Goal: Task Accomplishment & Management: Manage account settings

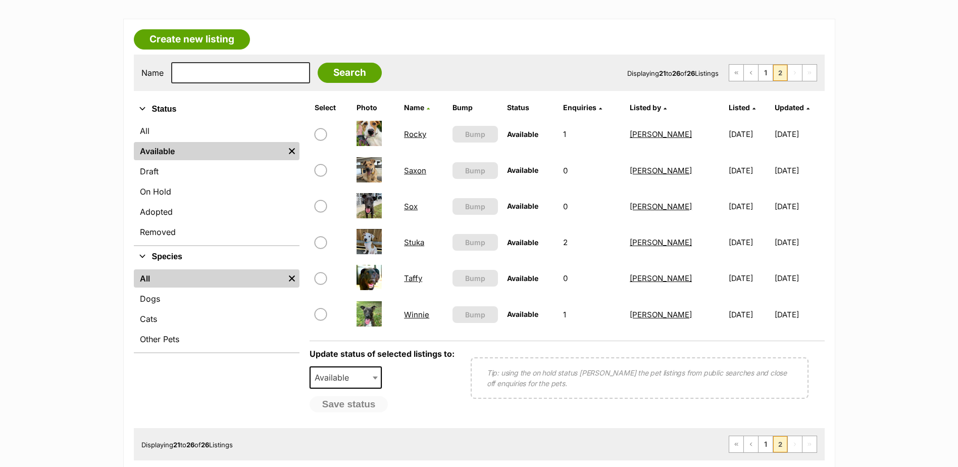
scroll to position [252, 0]
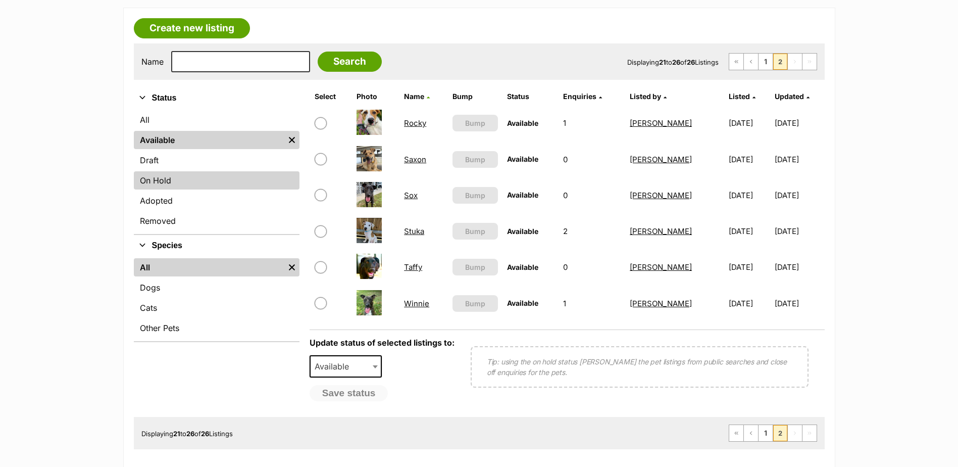
click at [164, 181] on link "On Hold" at bounding box center [217, 180] width 166 height 18
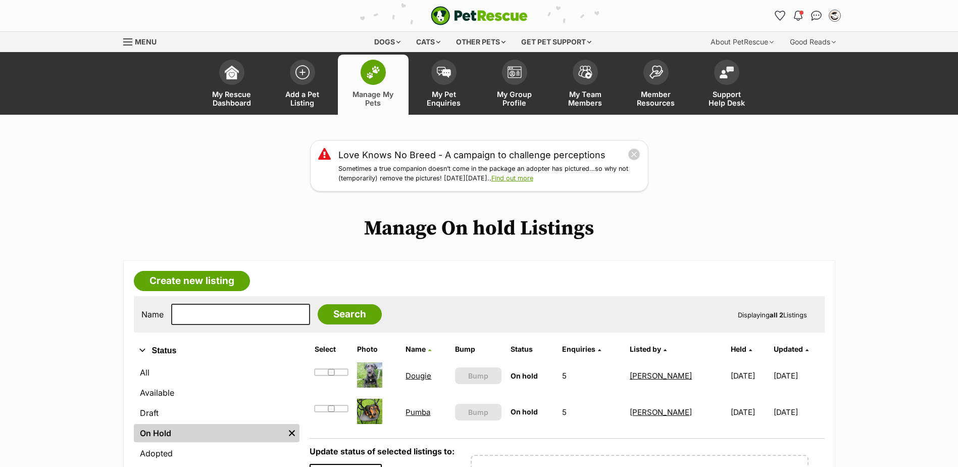
scroll to position [151, 0]
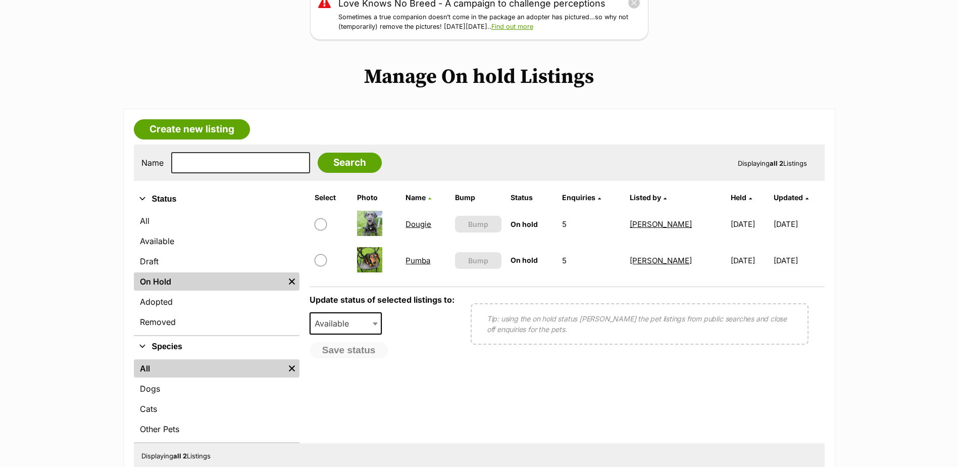
click at [317, 228] on input "checkbox" at bounding box center [321, 224] width 12 height 12
checkbox input "true"
click at [316, 260] on input "checkbox" at bounding box center [321, 260] width 12 height 12
checkbox input "true"
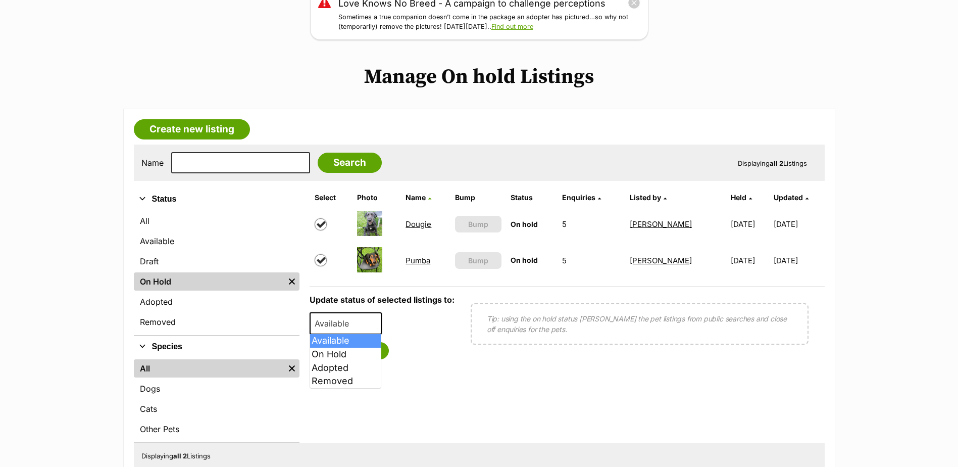
click at [343, 320] on span "Available" at bounding box center [335, 323] width 48 height 14
select select "rehomed"
click at [354, 358] on button "Save status" at bounding box center [350, 350] width 80 height 17
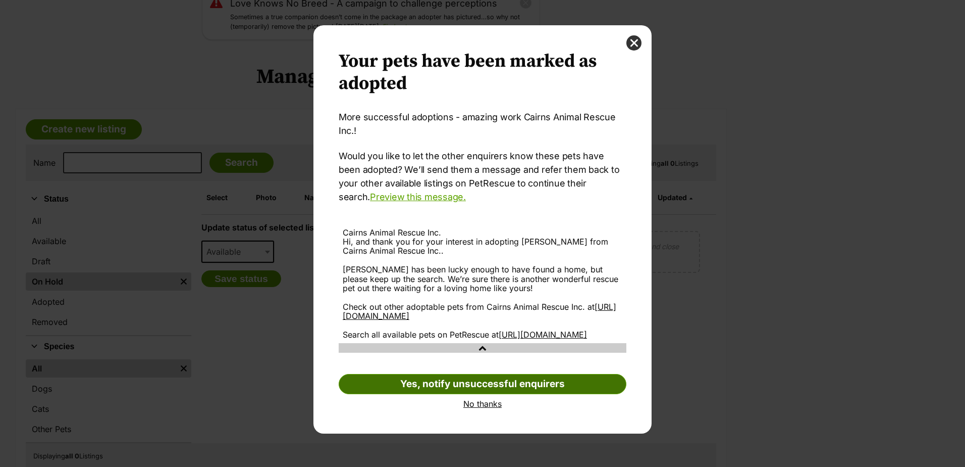
click at [483, 391] on link "Yes, notify unsuccessful enquirers" at bounding box center [483, 384] width 288 height 20
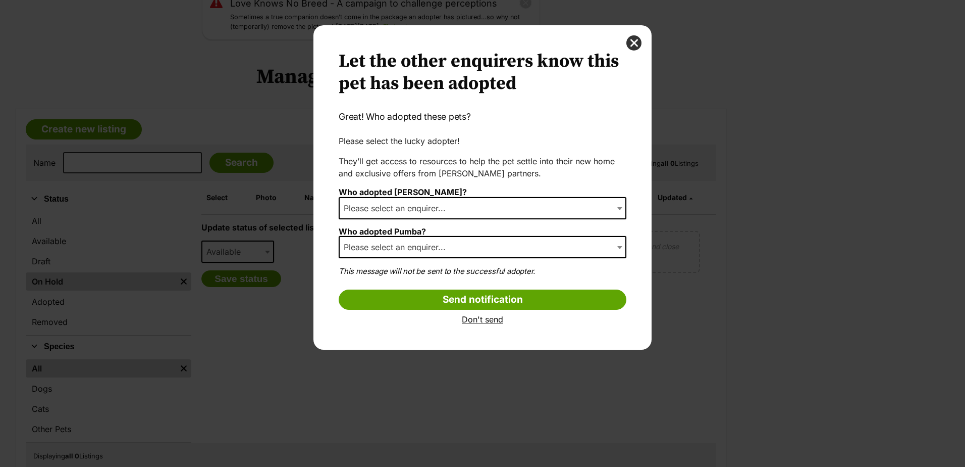
click at [474, 215] on span "Please select an enquirer..." at bounding box center [483, 208] width 288 height 22
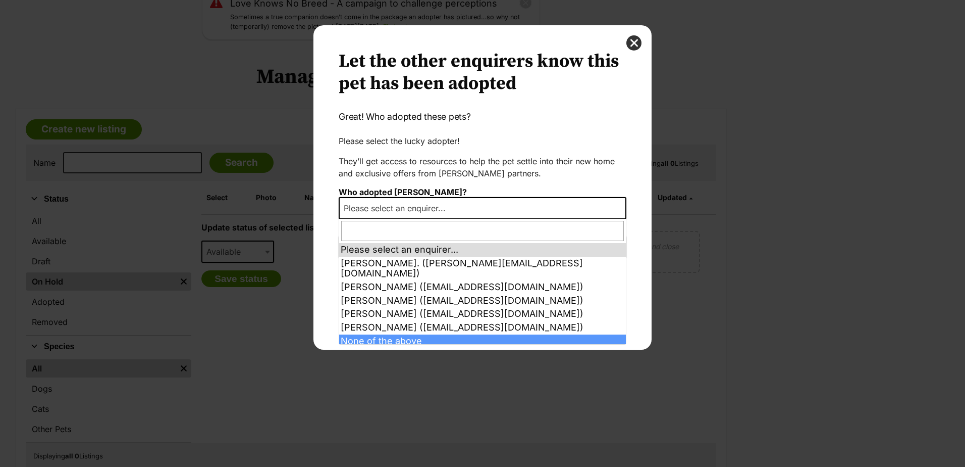
select select "other"
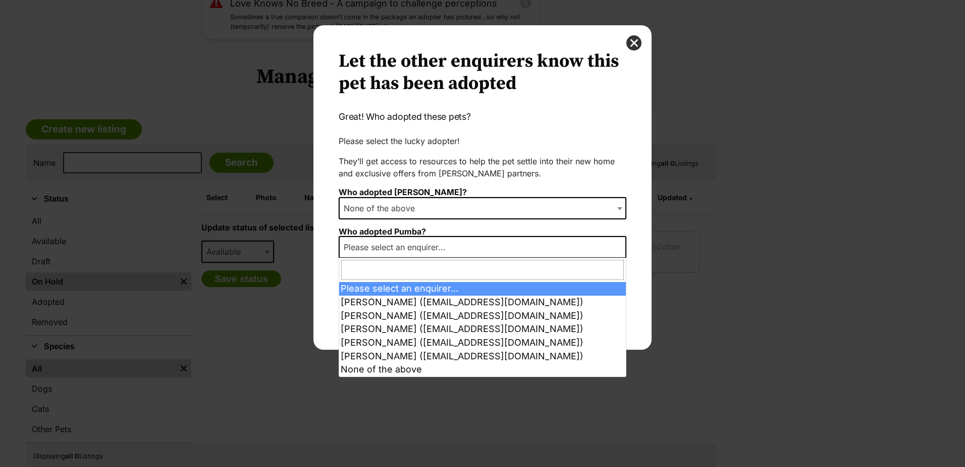
click at [426, 249] on span "Please select an enquirer..." at bounding box center [398, 247] width 116 height 14
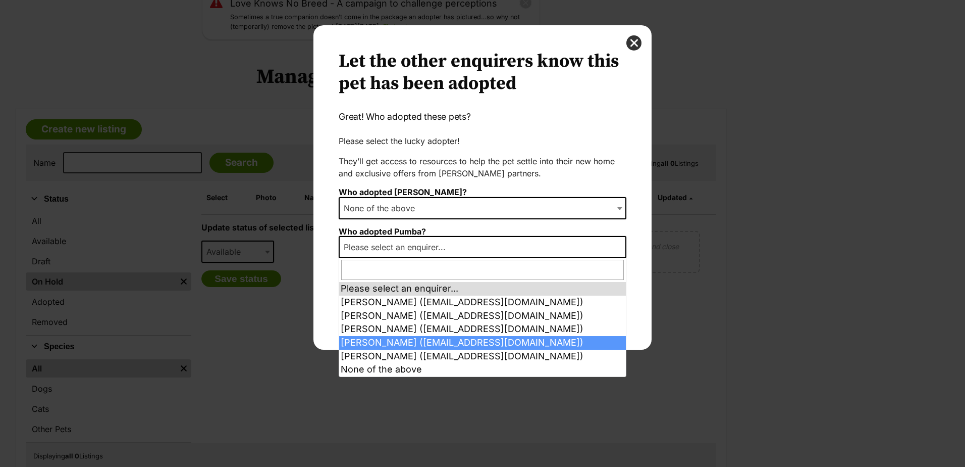
select select "2028227"
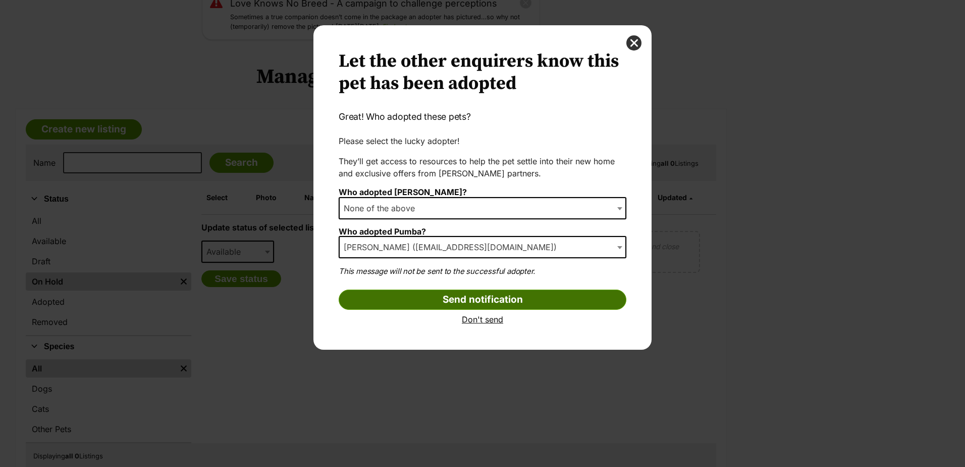
click at [468, 305] on input "Send notification" at bounding box center [483, 299] width 288 height 20
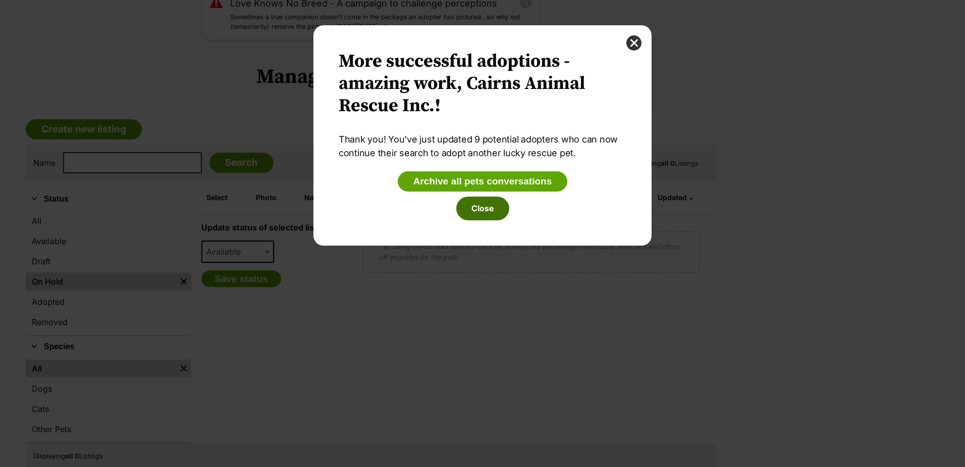
click at [491, 209] on button "Close" at bounding box center [482, 207] width 53 height 23
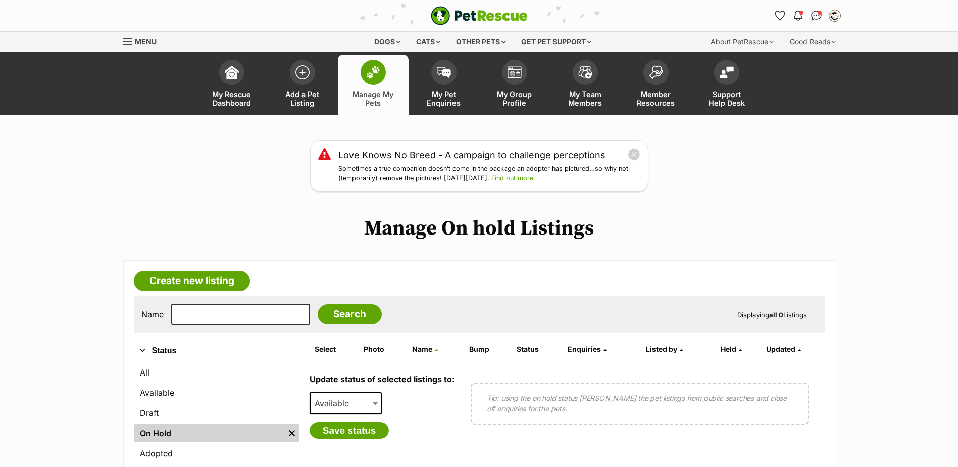
drag, startPoint x: 293, startPoint y: 77, endPoint x: 262, endPoint y: 38, distance: 49.5
click at [293, 77] on span at bounding box center [302, 72] width 25 height 25
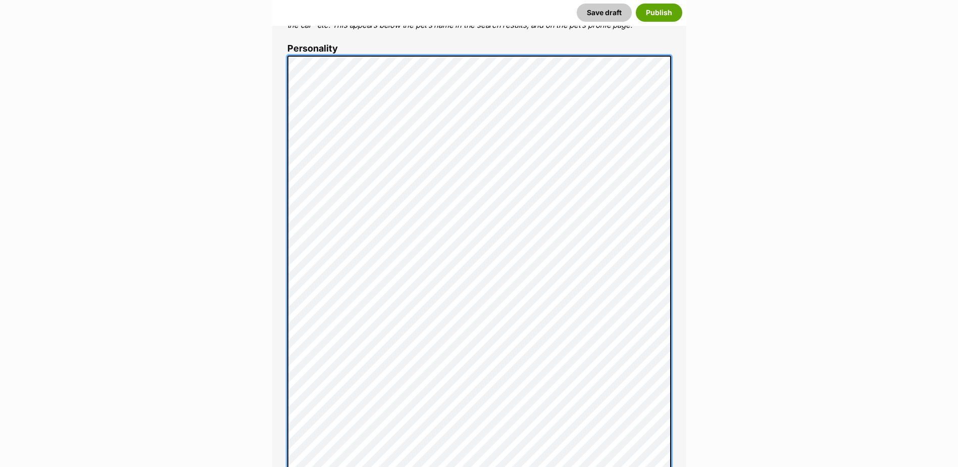
scroll to position [606, 0]
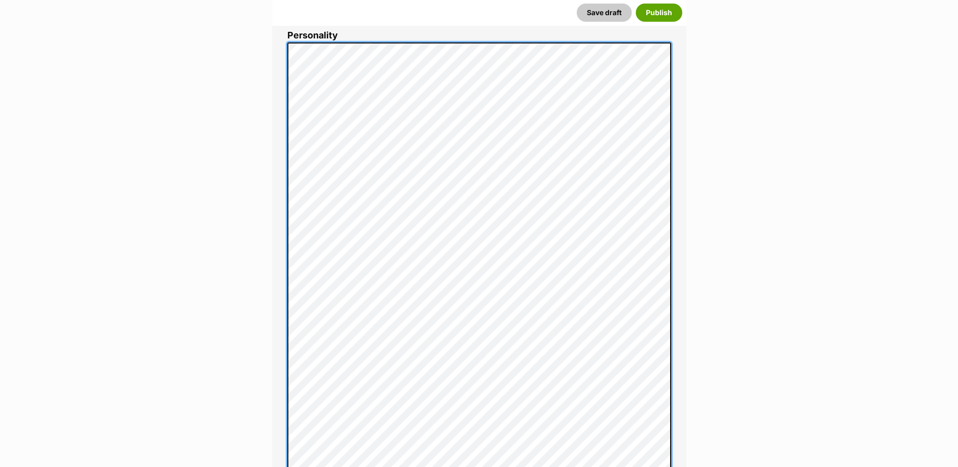
click at [284, 55] on div "About This Pet Name Henlo there, it looks like you might be using the pet name …" at bounding box center [479, 302] width 414 height 1055
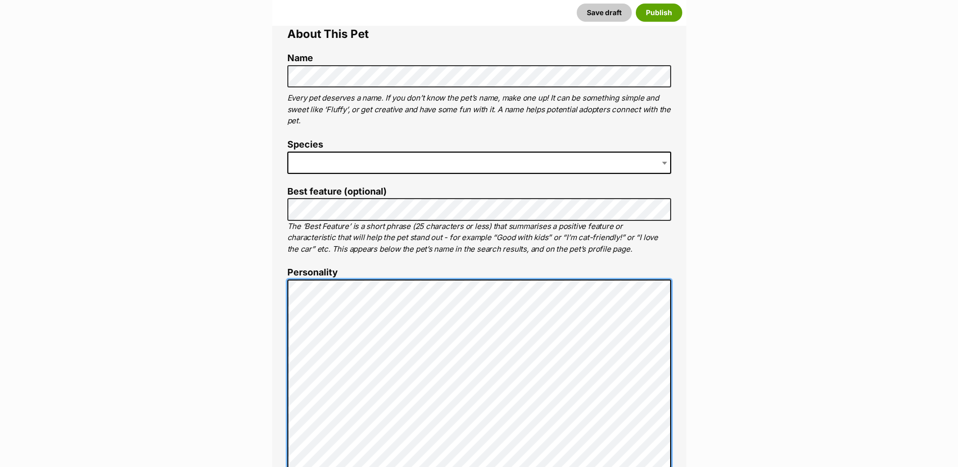
scroll to position [354, 0]
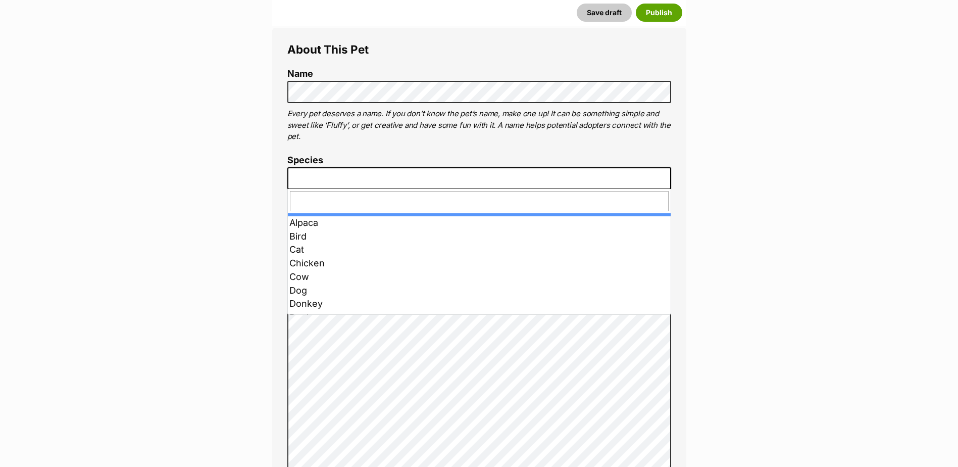
click at [335, 172] on span at bounding box center [479, 178] width 384 height 22
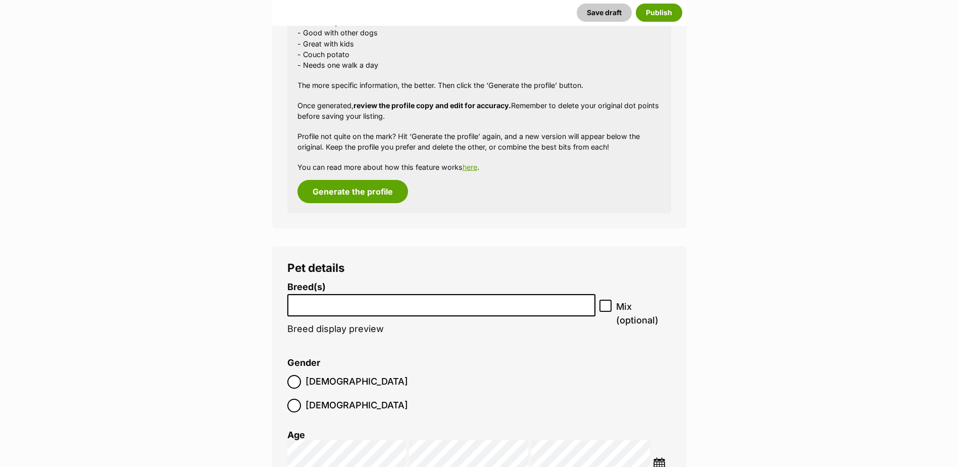
scroll to position [1111, 0]
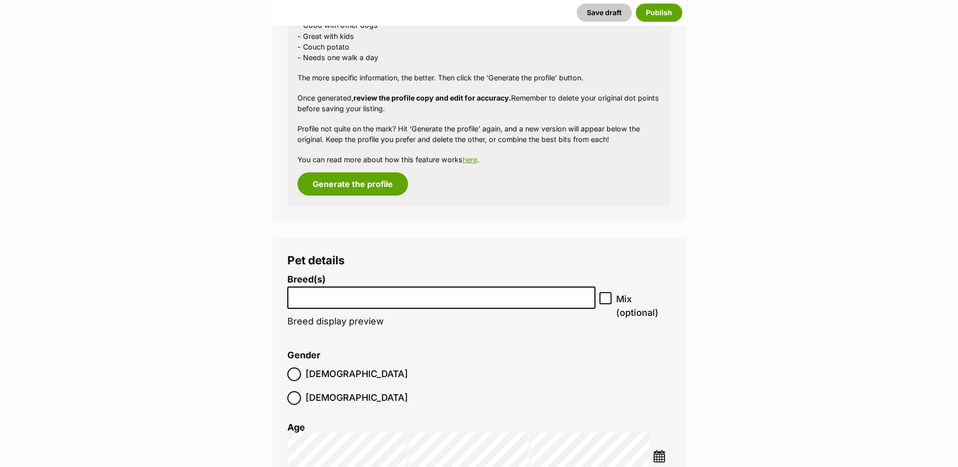
click at [361, 293] on input "search" at bounding box center [441, 295] width 301 height 11
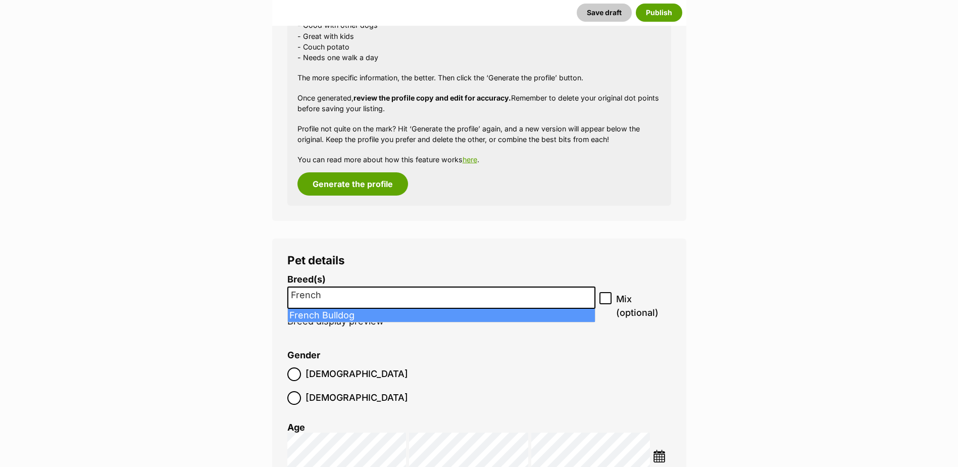
type input "French"
select select "90"
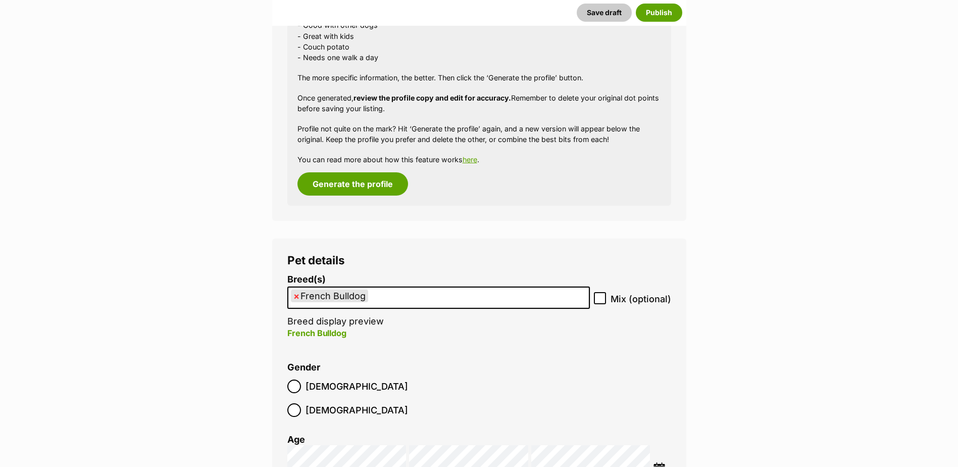
click at [608, 299] on label "Mix (optional)" at bounding box center [632, 299] width 77 height 14
click at [606, 299] on input "Mix (optional)" at bounding box center [600, 298] width 12 height 12
checkbox input "true"
click at [656, 462] on img at bounding box center [659, 468] width 13 height 13
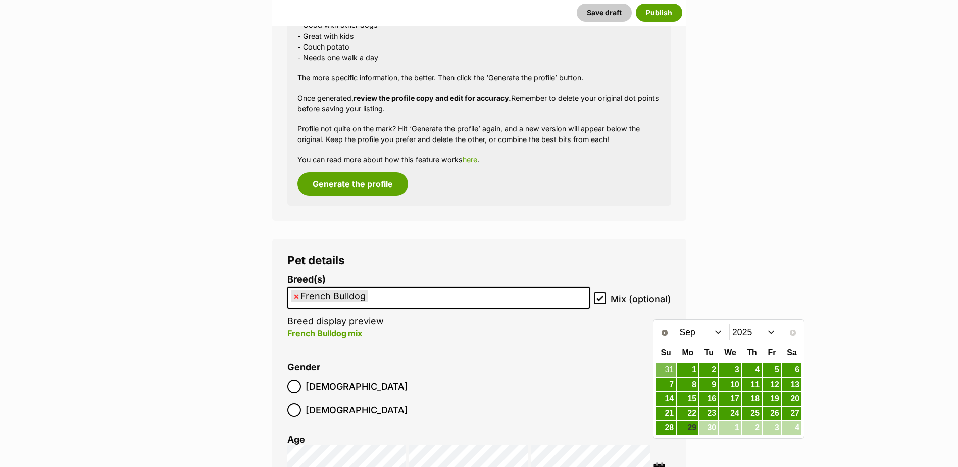
click at [697, 332] on select "Jan Feb Mar Apr May Jun Jul Aug Sep" at bounding box center [703, 332] width 52 height 16
click at [703, 331] on select "Jan Feb Mar Apr May Jun Jul Aug Sep" at bounding box center [703, 332] width 52 height 16
click at [731, 401] on link "16" at bounding box center [730, 398] width 22 height 13
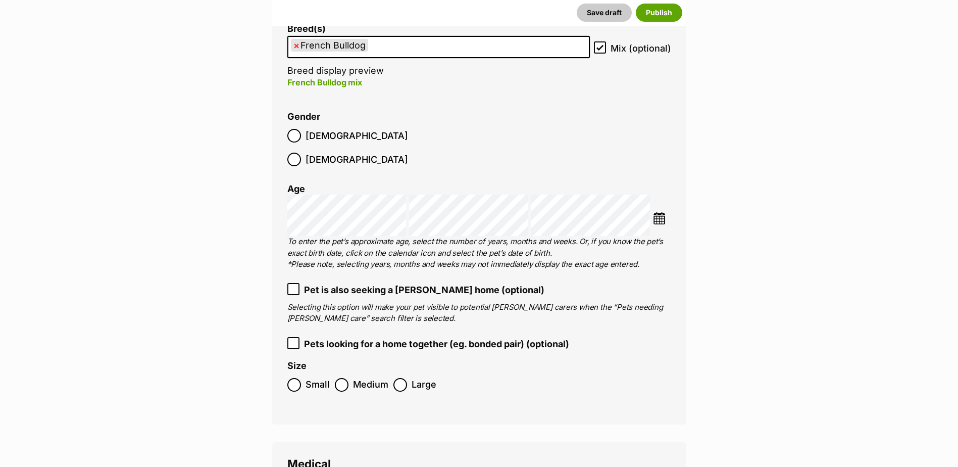
scroll to position [1364, 0]
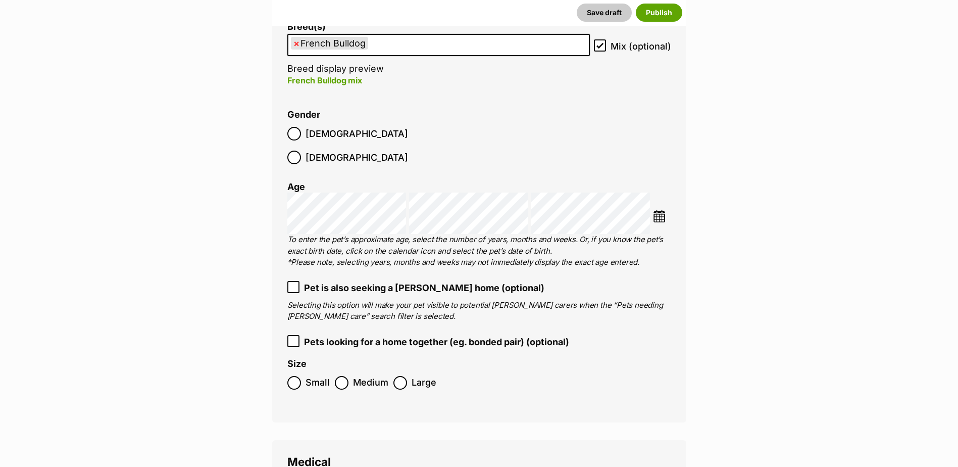
click at [301, 376] on label "Small" at bounding box center [308, 383] width 42 height 14
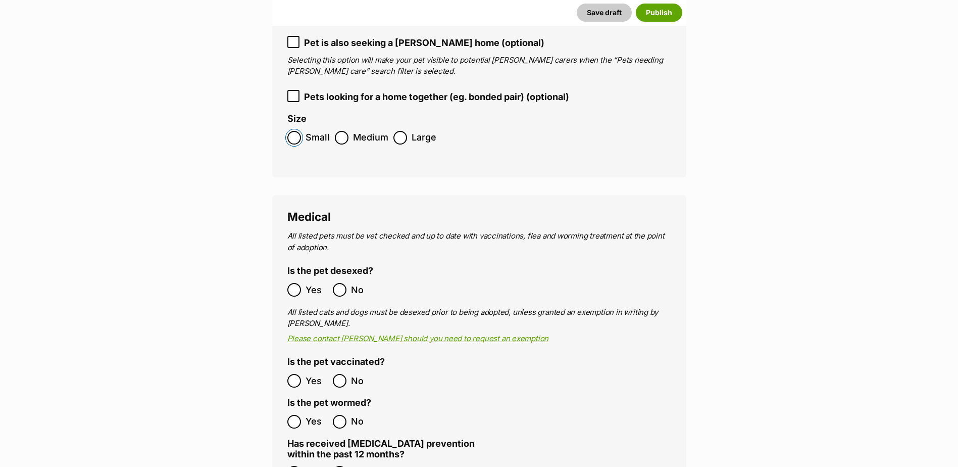
scroll to position [1616, 0]
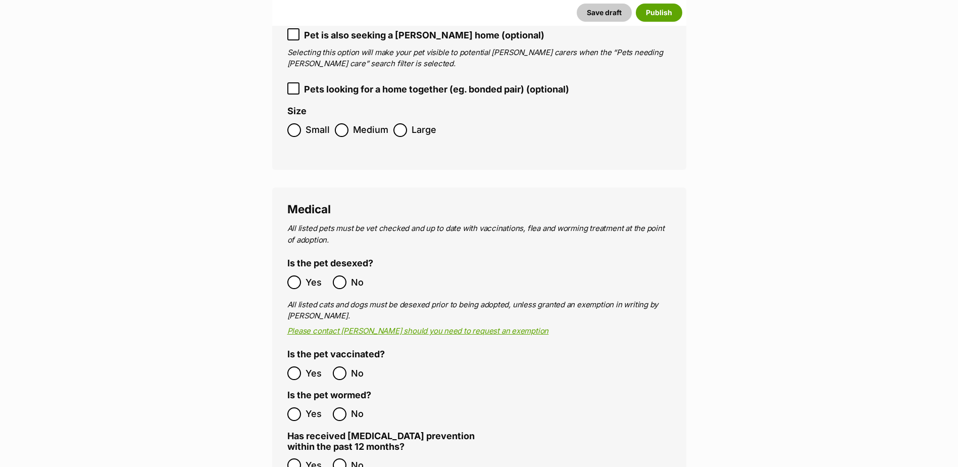
click at [303, 366] on label "Yes" at bounding box center [307, 373] width 40 height 14
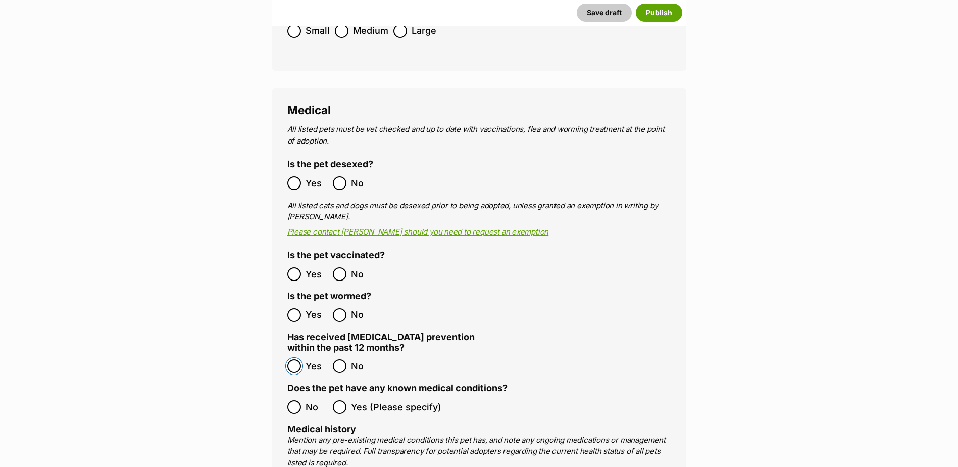
scroll to position [1919, 0]
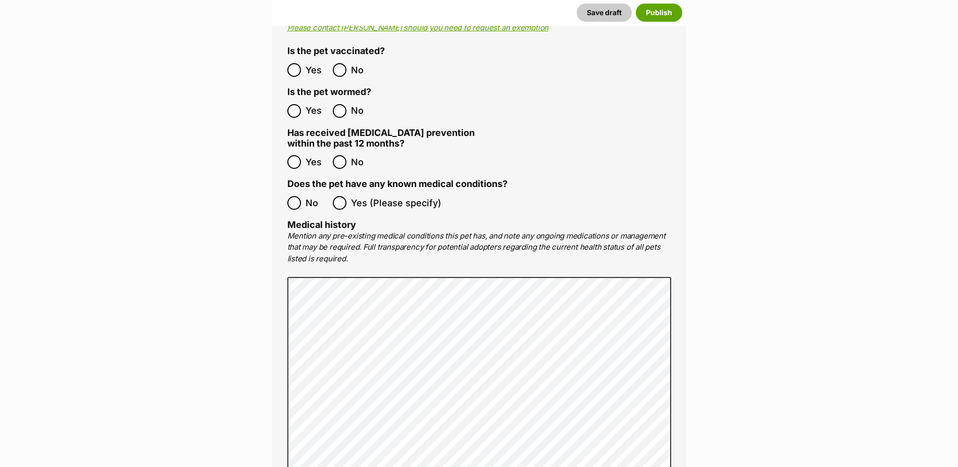
click at [295, 191] on ol "No Yes (Please specify)" at bounding box center [479, 203] width 384 height 24
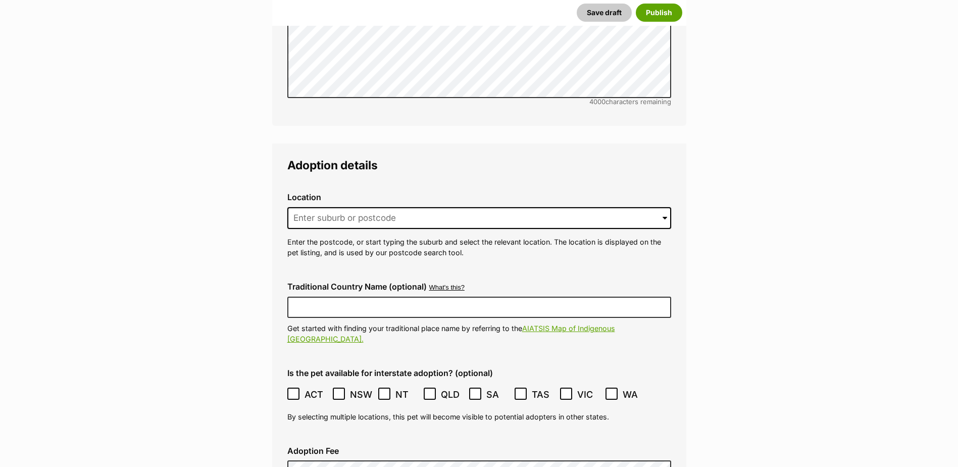
scroll to position [2323, 0]
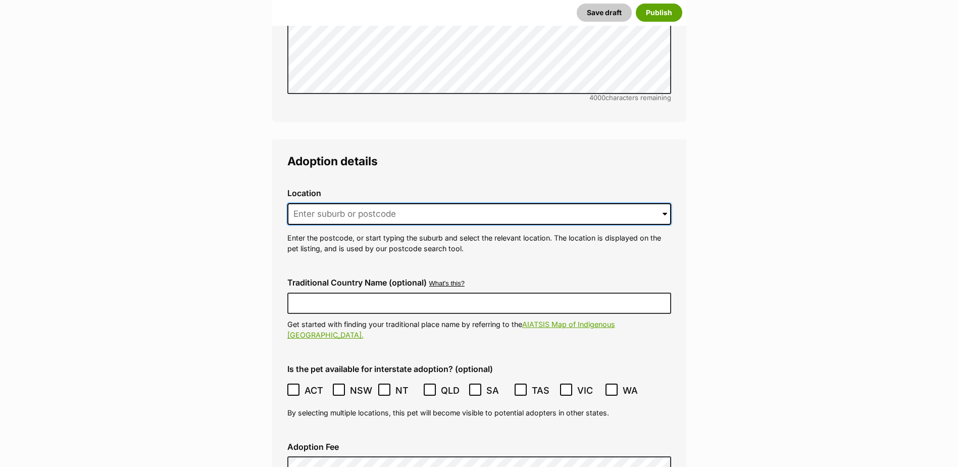
click at [342, 203] on input at bounding box center [479, 214] width 384 height 22
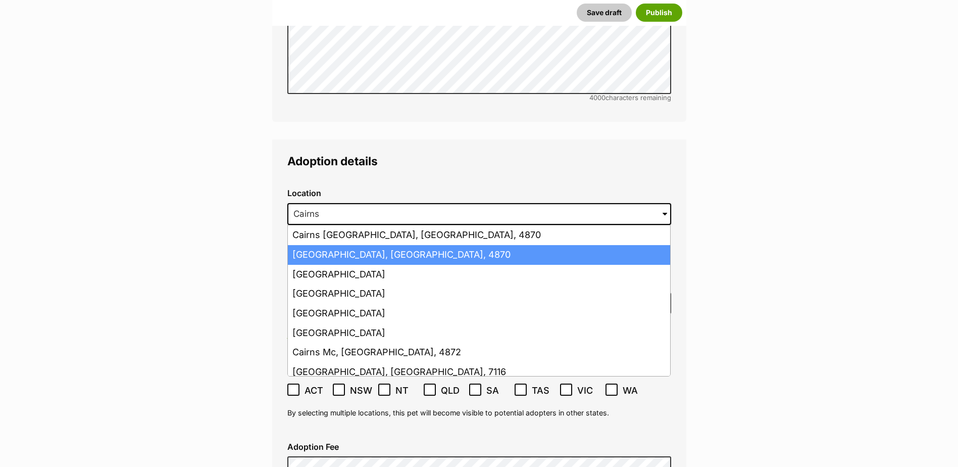
click at [347, 245] on li "Cairns, Queensland, 4870" at bounding box center [479, 255] width 382 height 20
type input "Cairns, Queensland, 4870"
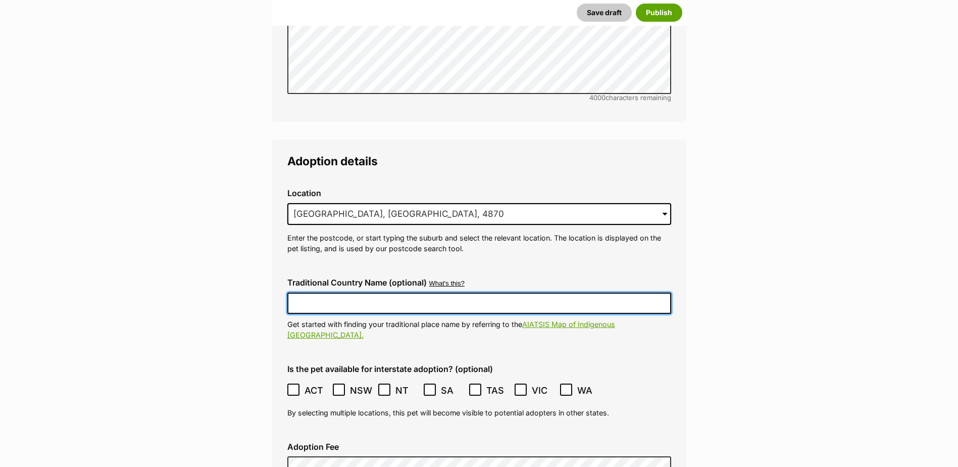
click at [356, 292] on input "Traditional Country Name (optional)" at bounding box center [479, 302] width 384 height 21
type input "Australia"
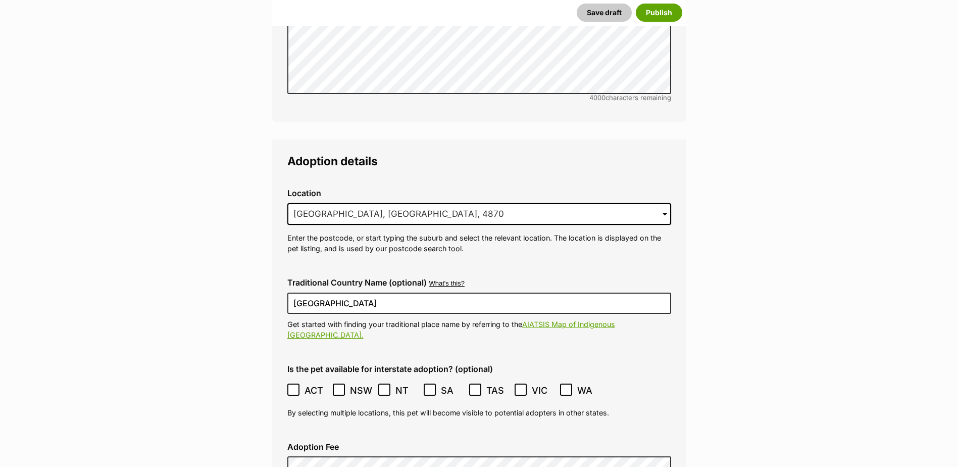
type input "BIN005204403508"
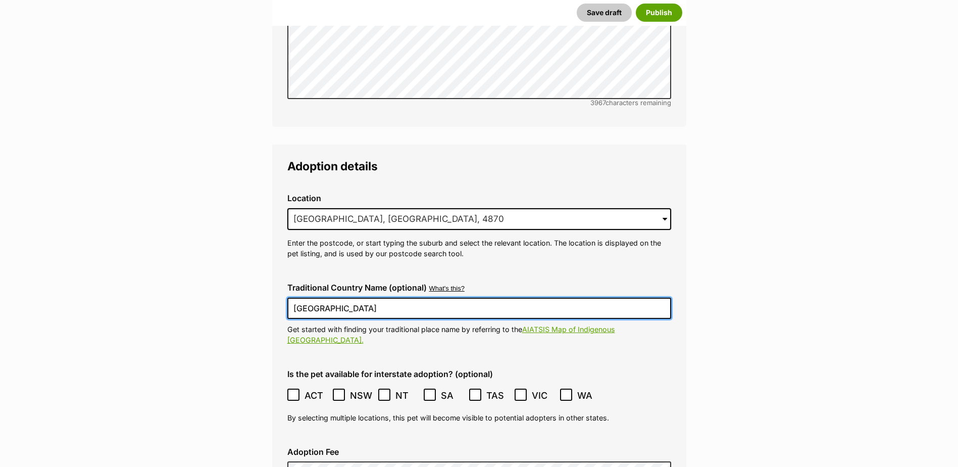
scroll to position [2332, 0]
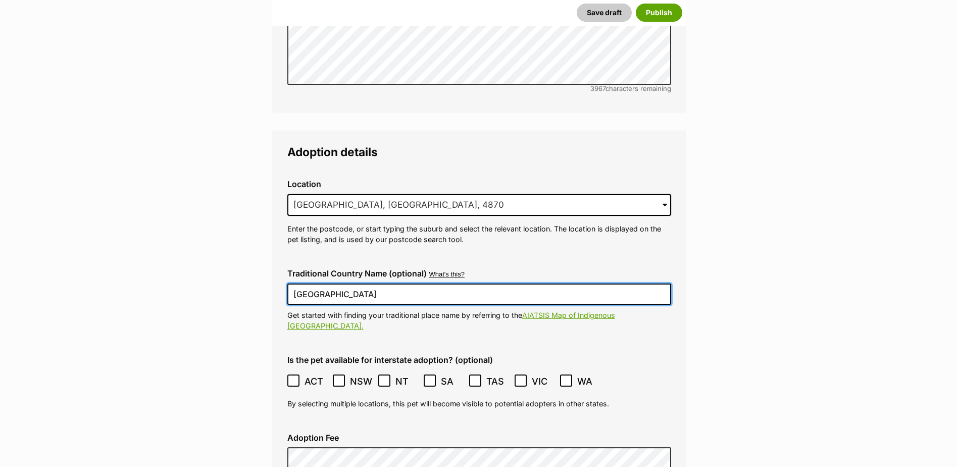
click at [294, 374] on span at bounding box center [293, 381] width 13 height 14
drag, startPoint x: 294, startPoint y: 349, endPoint x: 340, endPoint y: 345, distance: 46.6
click at [340, 378] on icon at bounding box center [339, 380] width 6 height 5
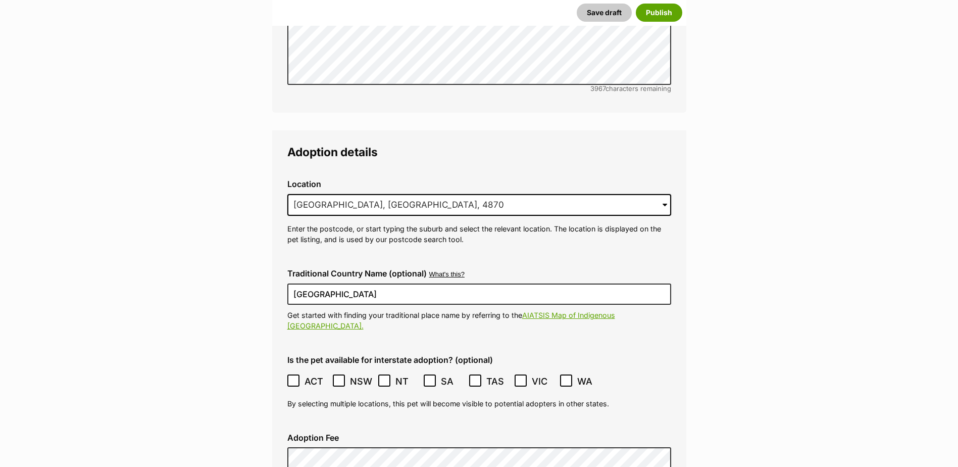
click at [296, 377] on icon at bounding box center [293, 380] width 7 height 7
click at [384, 378] on icon at bounding box center [384, 380] width 6 height 5
click at [433, 377] on icon at bounding box center [429, 380] width 7 height 7
click at [517, 377] on icon at bounding box center [520, 380] width 7 height 7
click at [567, 377] on icon at bounding box center [565, 380] width 7 height 7
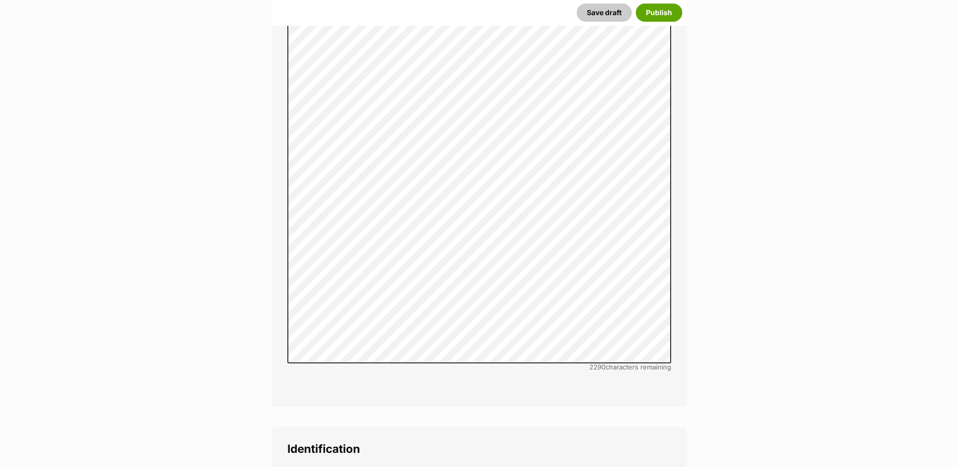
scroll to position [3140, 0]
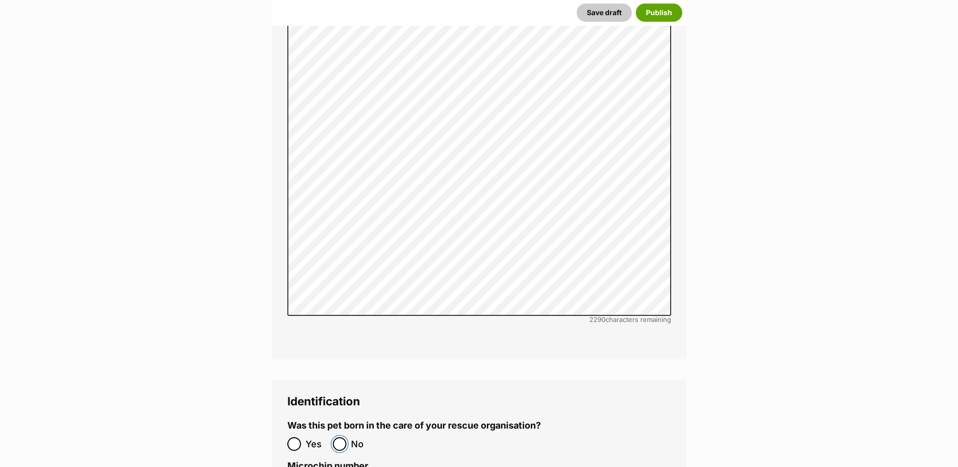
click at [341, 437] on input "No" at bounding box center [340, 444] width 14 height 14
radio input "true"
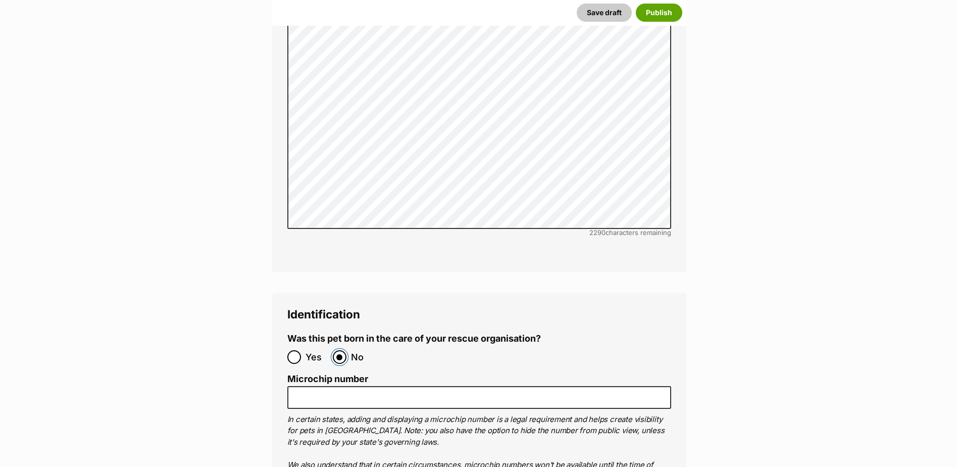
scroll to position [3342, 0]
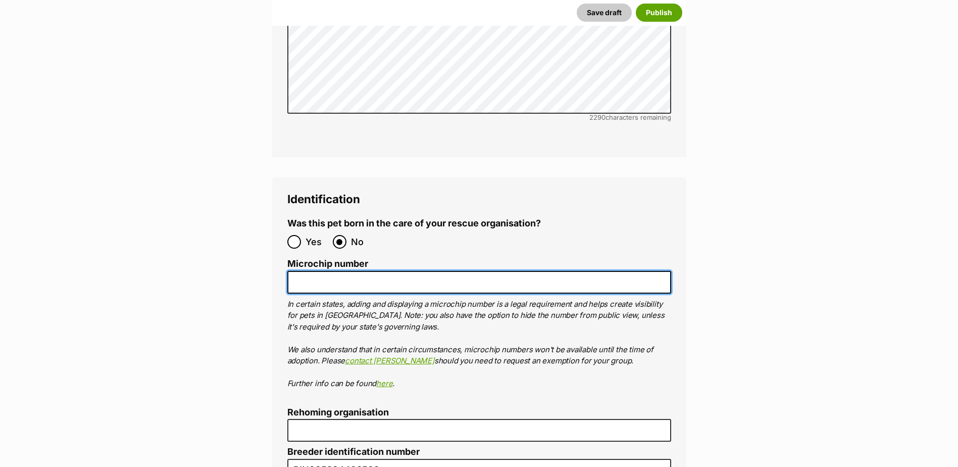
paste input "941000031762266"
type input "941000031762266"
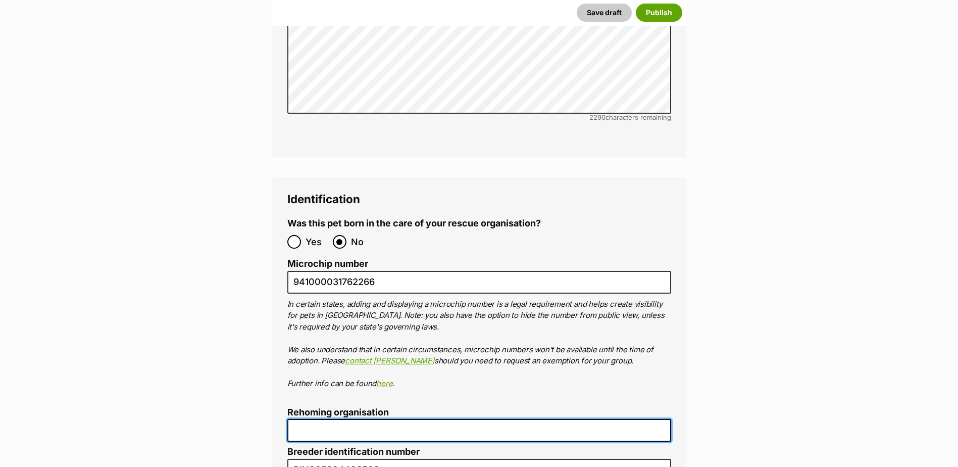
click at [316, 419] on input "Rehoming organisation" at bounding box center [479, 430] width 384 height 23
type input "Cairns Animal Rescue"
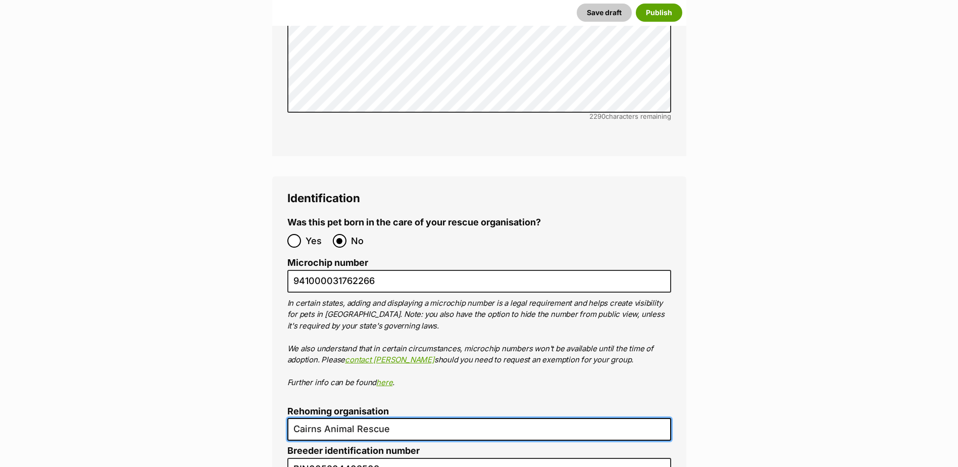
scroll to position [3443, 0]
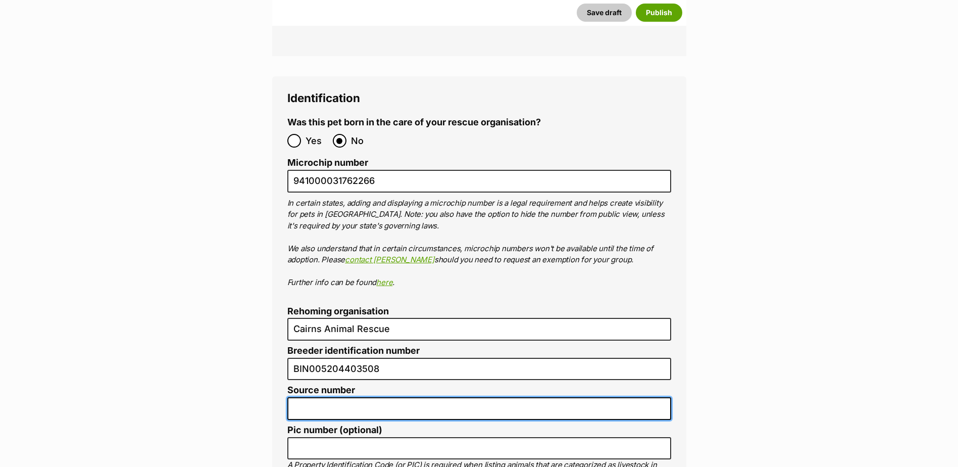
click at [314, 397] on input "Source number" at bounding box center [479, 408] width 384 height 23
type input "RE116878"
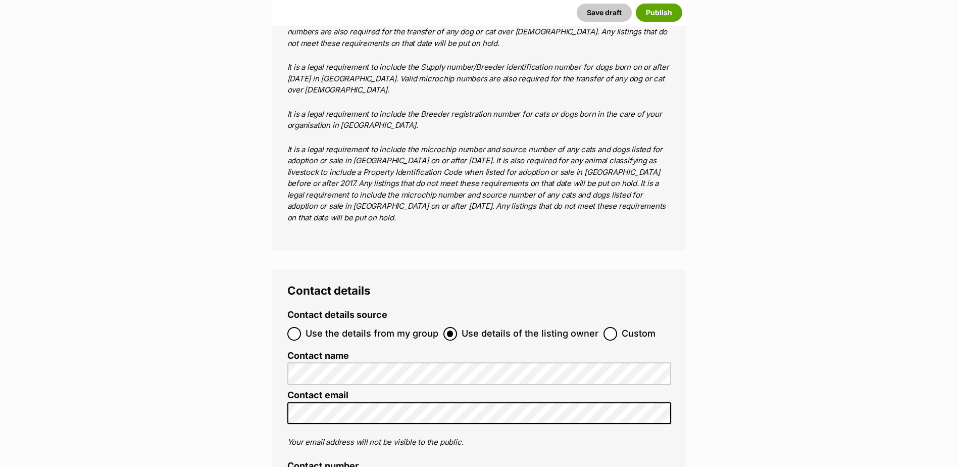
scroll to position [4049, 0]
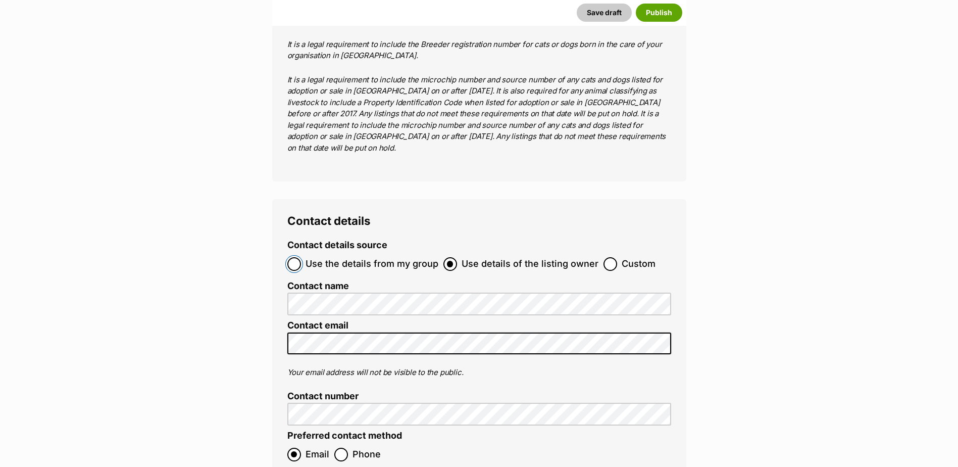
click at [293, 257] on input "Use the details from my group" at bounding box center [294, 264] width 14 height 14
radio input "true"
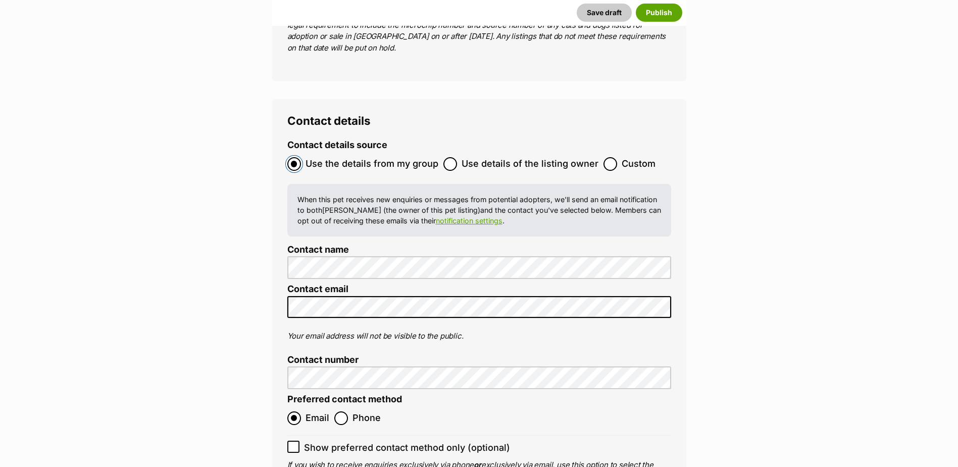
scroll to position [4352, 0]
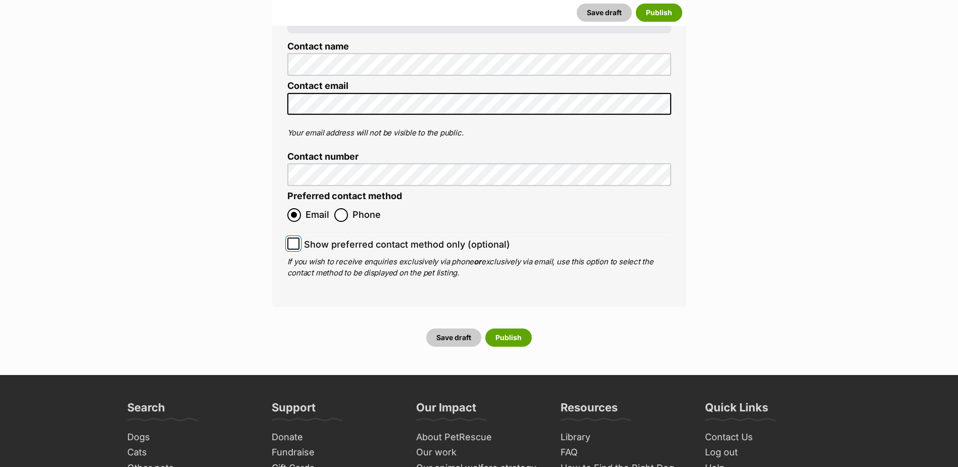
drag, startPoint x: 289, startPoint y: 187, endPoint x: 295, endPoint y: 189, distance: 6.4
click at [289, 237] on input "Show preferred contact method only (optional)" at bounding box center [293, 243] width 12 height 12
checkbox input "true"
click at [514, 328] on button "Publish" at bounding box center [508, 337] width 46 height 18
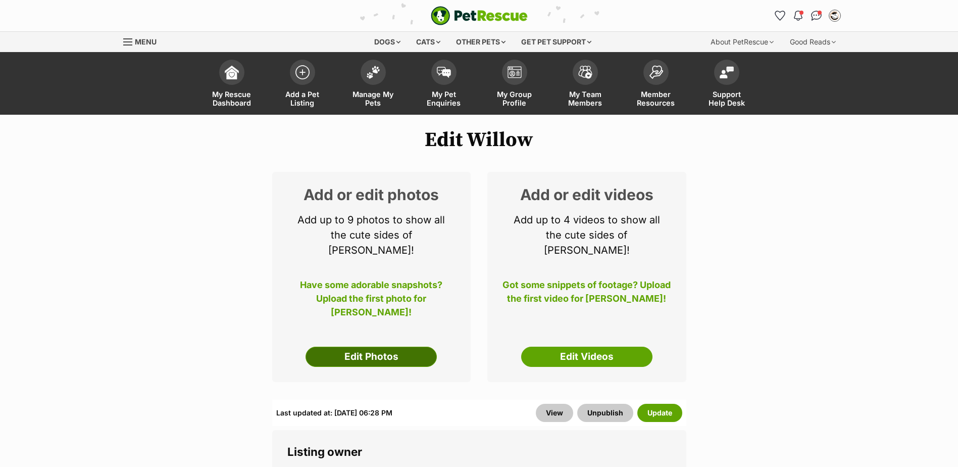
click at [361, 346] on link "Edit Photos" at bounding box center [370, 356] width 131 height 20
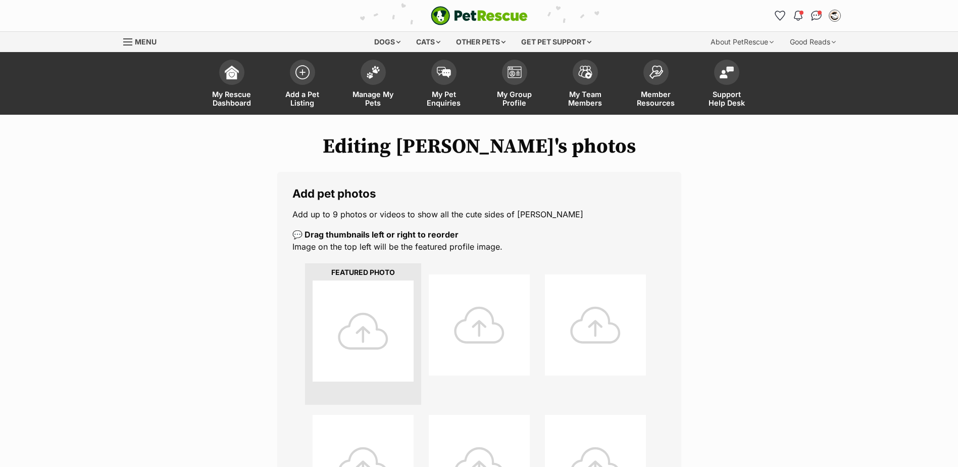
click at [386, 335] on div at bounding box center [363, 330] width 101 height 101
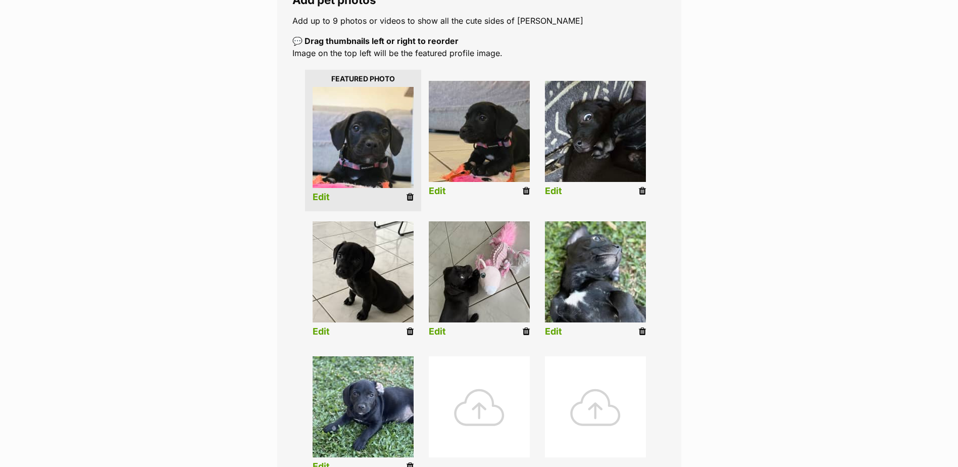
scroll to position [252, 0]
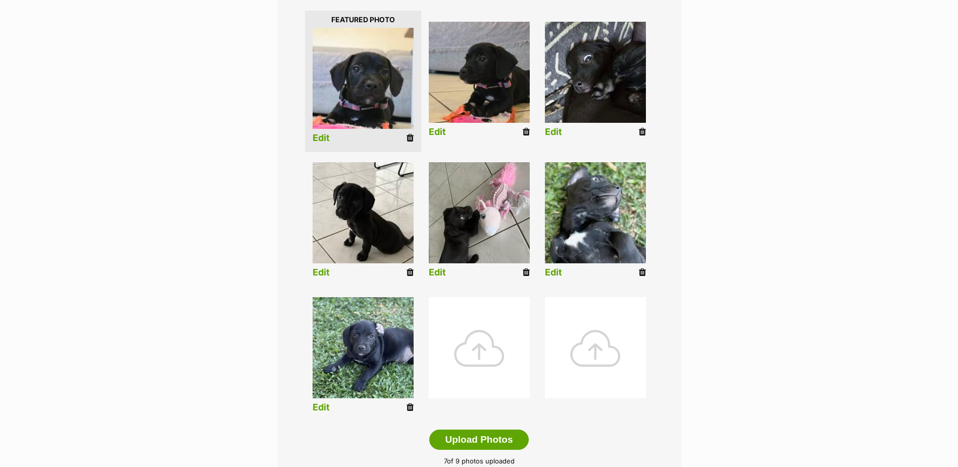
drag, startPoint x: 320, startPoint y: 134, endPoint x: 335, endPoint y: 139, distance: 16.0
click at [320, 134] on link "Edit" at bounding box center [321, 138] width 17 height 11
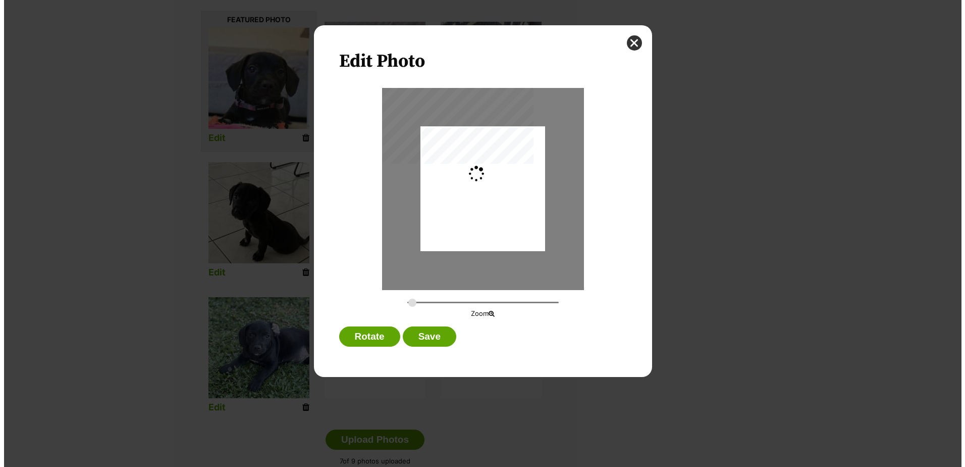
scroll to position [0, 0]
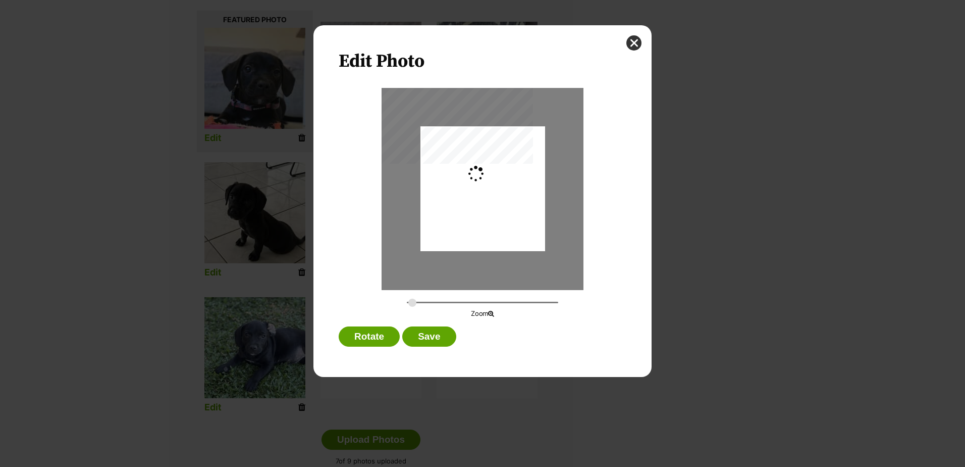
type input "0.2744"
drag, startPoint x: 526, startPoint y: 198, endPoint x: 524, endPoint y: 189, distance: 8.8
click at [524, 189] on div "Dialog Window - Close (Press escape to close)" at bounding box center [483, 178] width 125 height 166
click at [433, 339] on button "Save" at bounding box center [429, 336] width 54 height 20
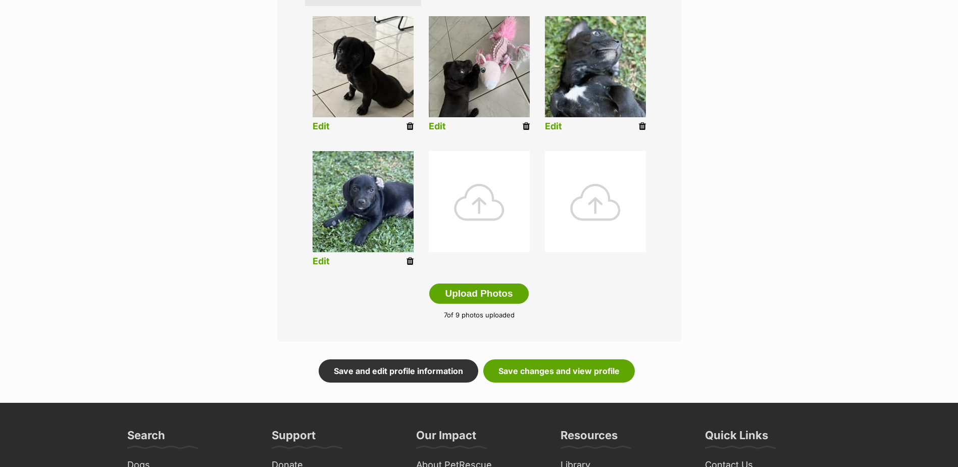
scroll to position [404, 0]
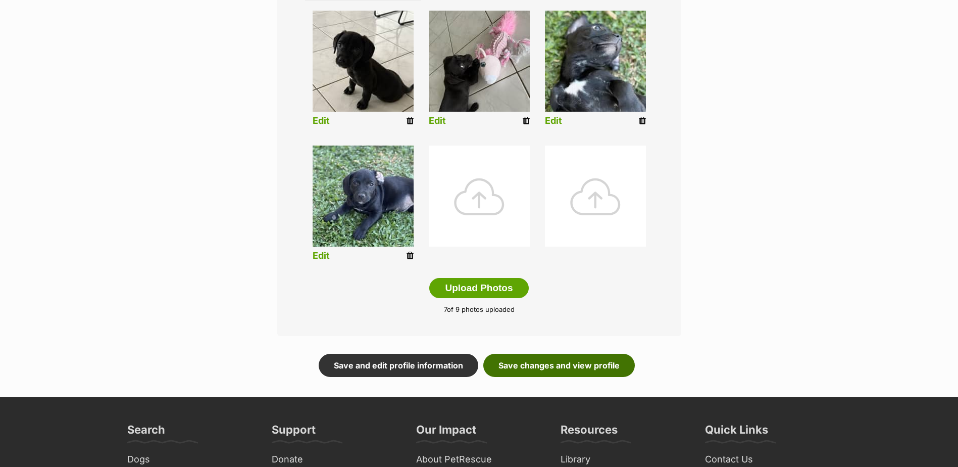
click at [597, 369] on link "Save changes and view profile" at bounding box center [558, 364] width 151 height 23
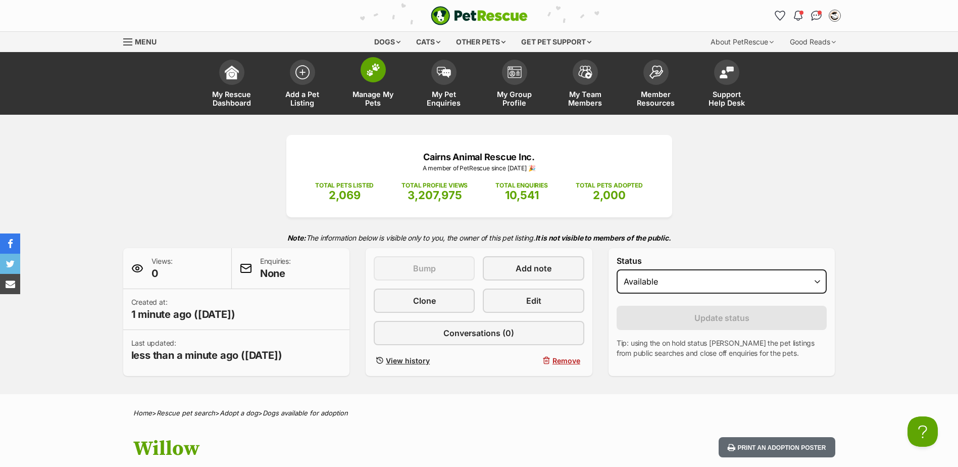
click at [396, 82] on link "Manage My Pets" at bounding box center [373, 85] width 71 height 60
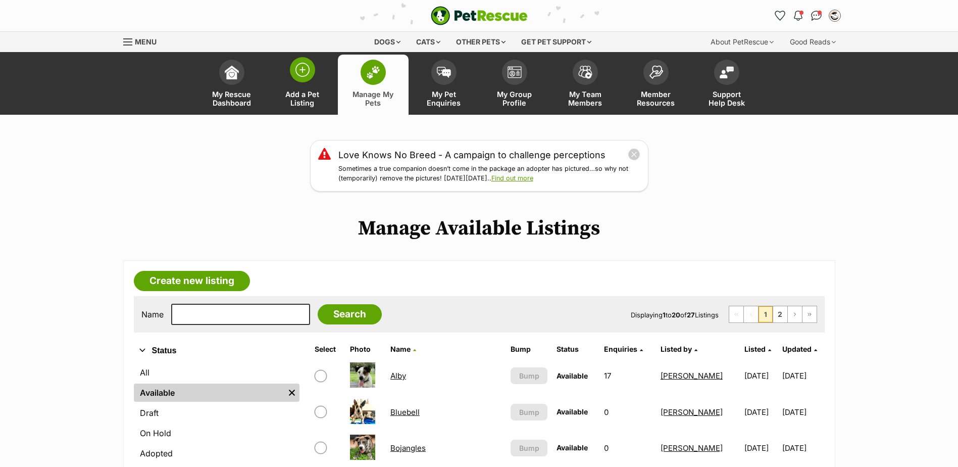
click at [291, 75] on span at bounding box center [302, 69] width 25 height 25
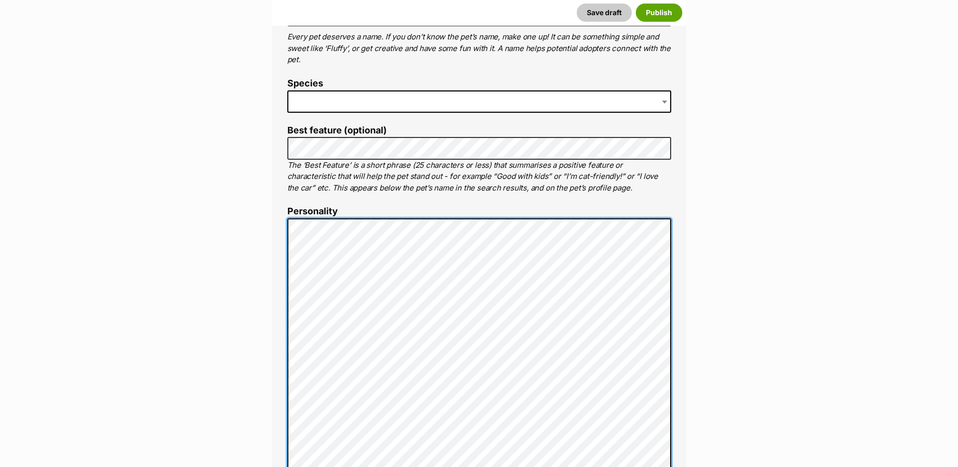
scroll to position [373, 0]
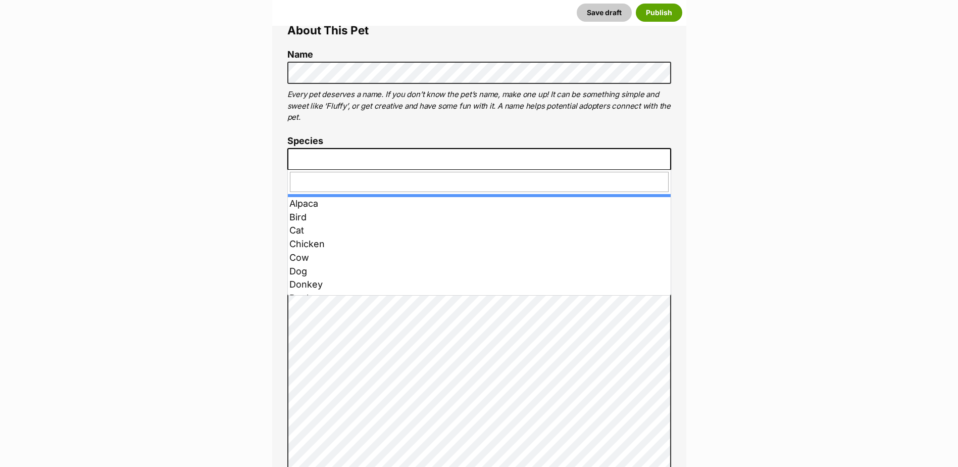
click at [379, 156] on span at bounding box center [479, 159] width 384 height 22
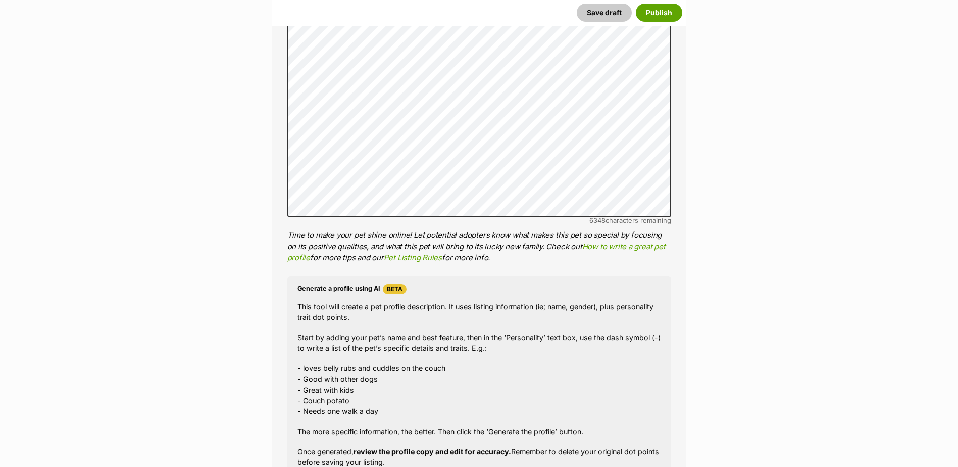
scroll to position [1080, 0]
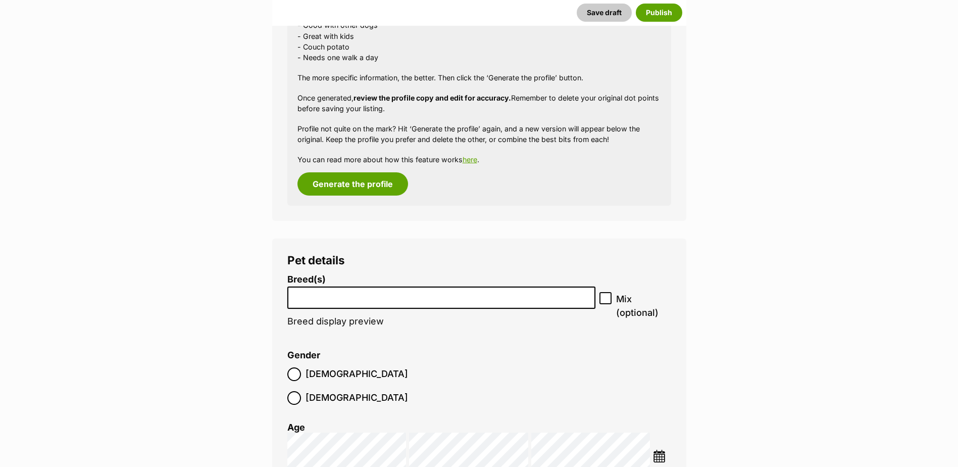
click at [327, 296] on input "search" at bounding box center [441, 295] width 301 height 11
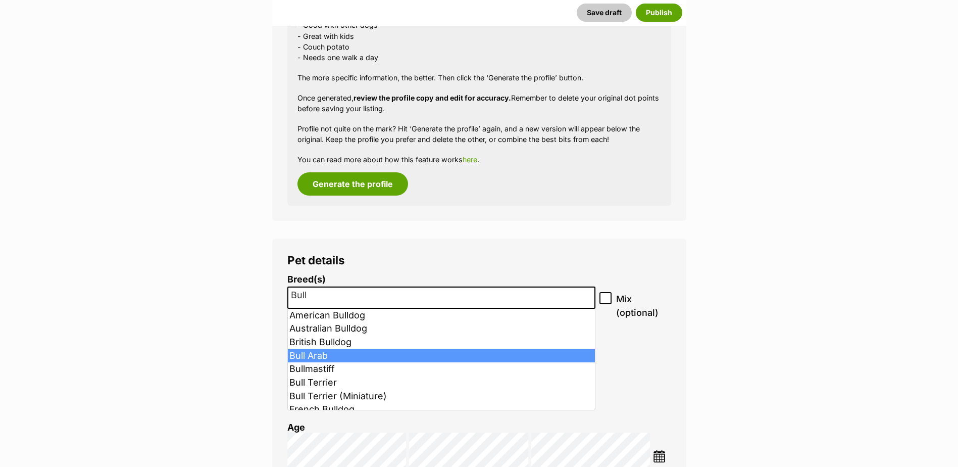
type input "Bull"
select select "48"
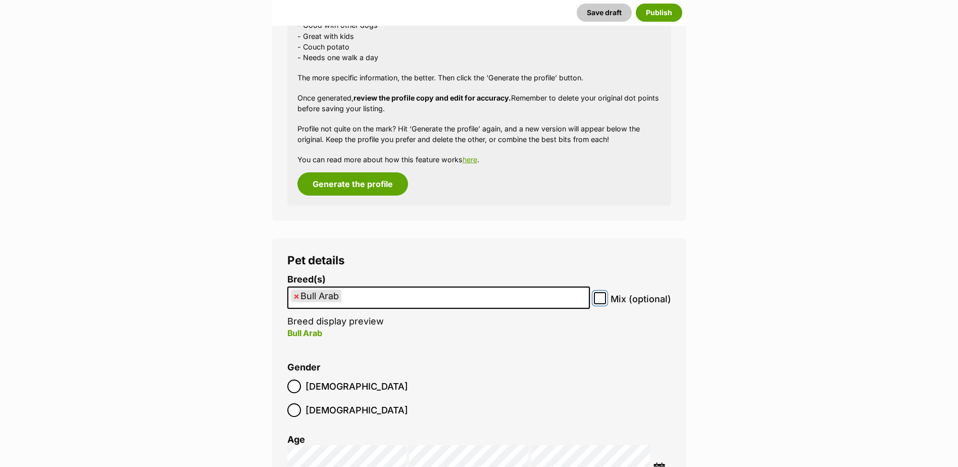
click at [605, 297] on input "Mix (optional)" at bounding box center [600, 298] width 12 height 12
checkbox input "true"
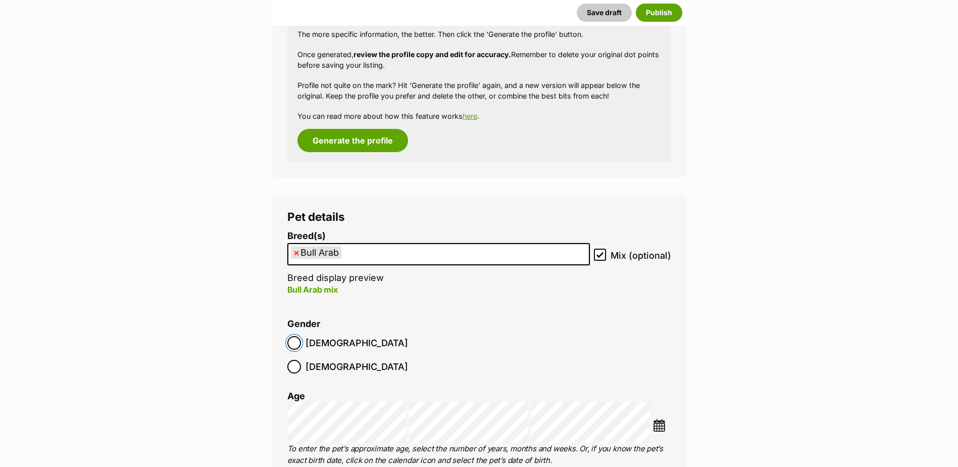
scroll to position [1181, 0]
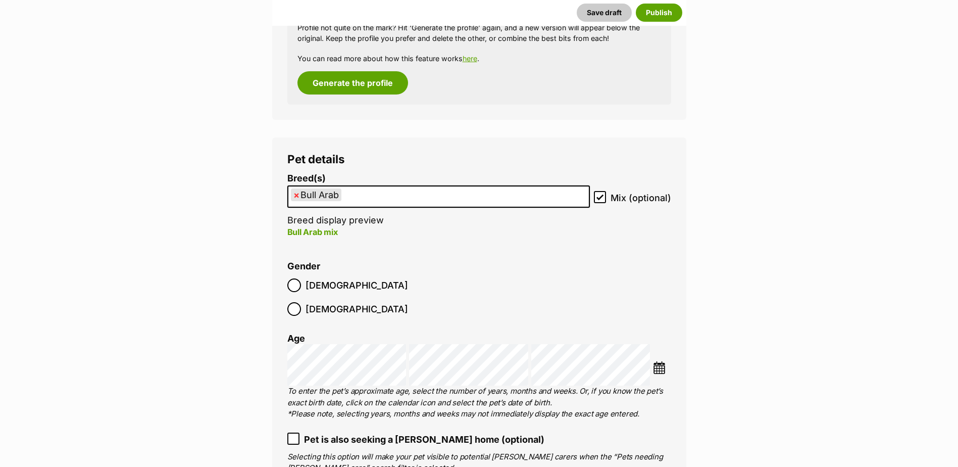
click at [655, 361] on img at bounding box center [659, 367] width 13 height 13
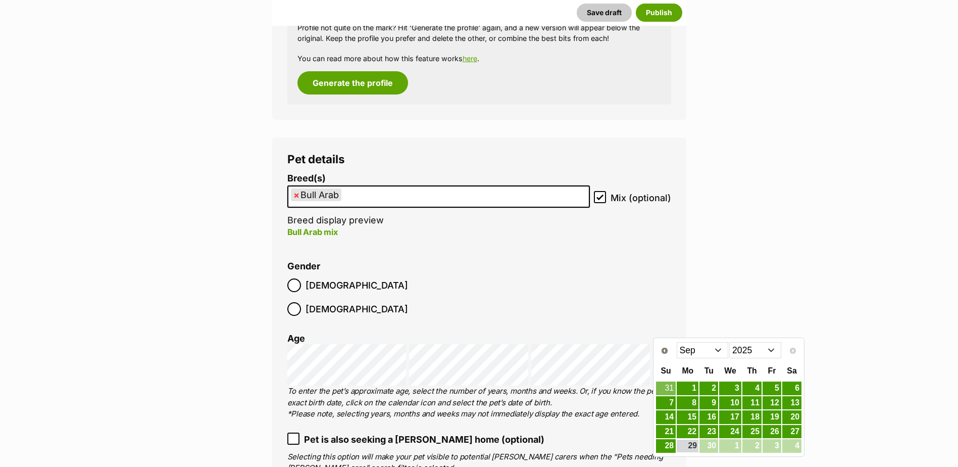
click at [745, 349] on select "2015 2016 2017 2018 2019 2020 2021 2022 2023 2024 2025" at bounding box center [755, 350] width 52 height 16
click at [701, 349] on select "Jan Feb Mar Apr May Jun Jul Aug Sep Oct Nov Dec" at bounding box center [703, 350] width 52 height 16
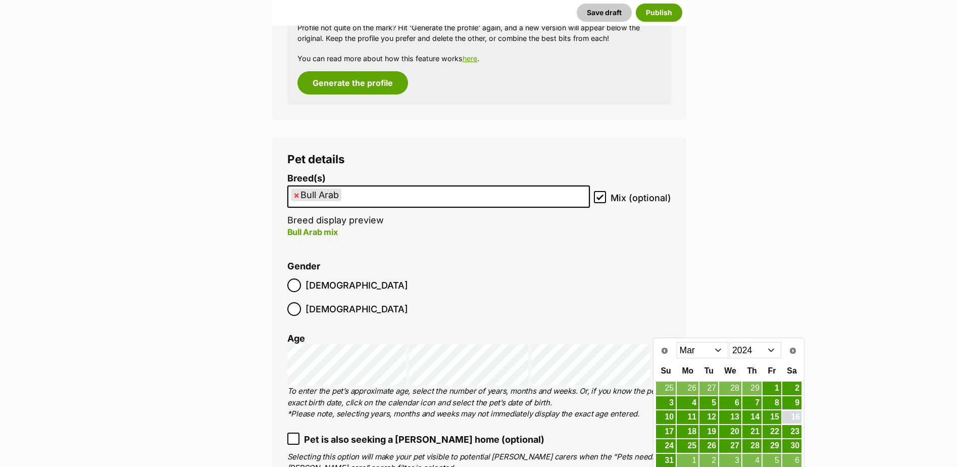
click at [785, 419] on link "16" at bounding box center [791, 417] width 19 height 13
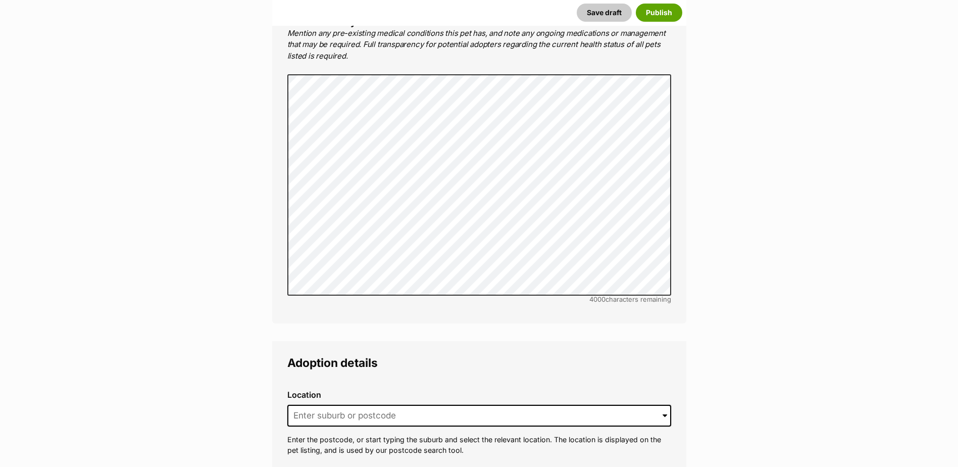
scroll to position [2241, 0]
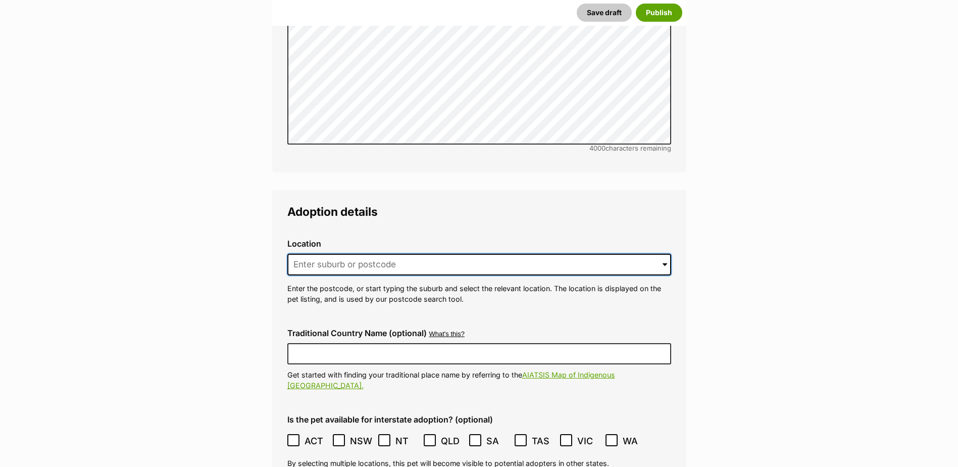
click at [347, 253] on input at bounding box center [479, 264] width 384 height 22
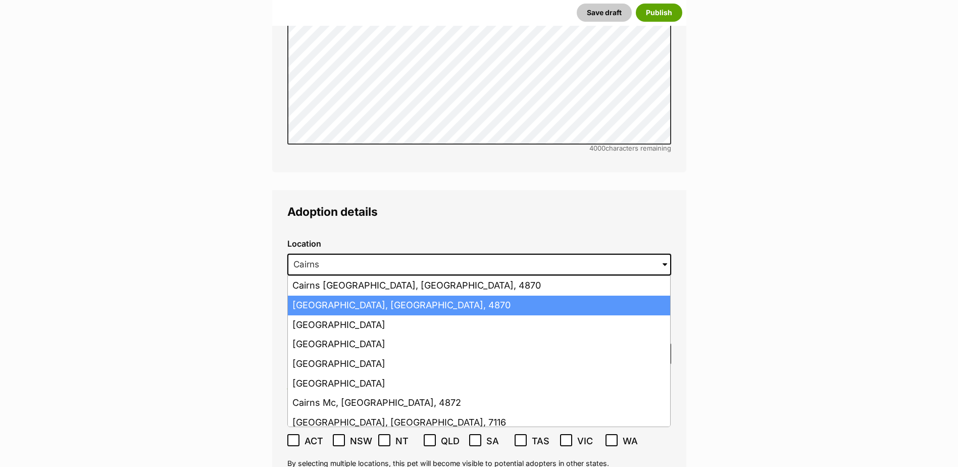
click at [357, 295] on li "Cairns, Queensland, 4870" at bounding box center [479, 305] width 382 height 20
type input "Cairns, Queensland, 4870"
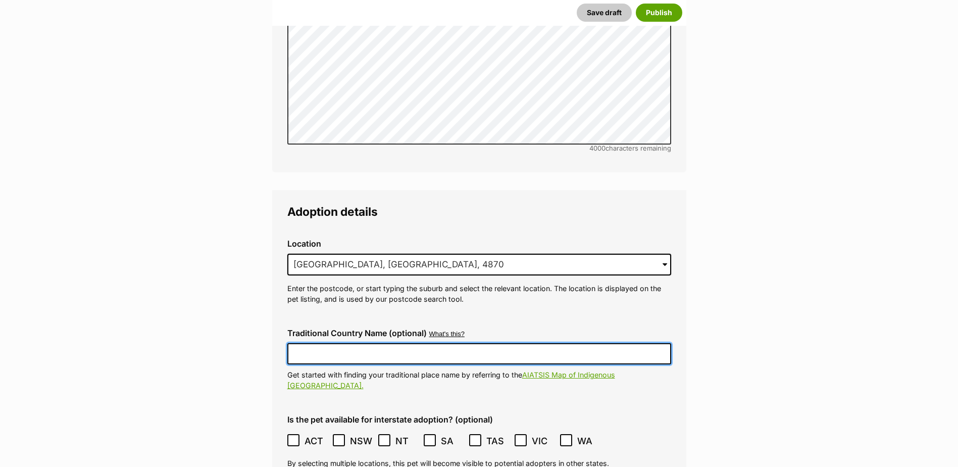
click at [357, 343] on input "Traditional Country Name (optional)" at bounding box center [479, 353] width 384 height 21
type input "Australia"
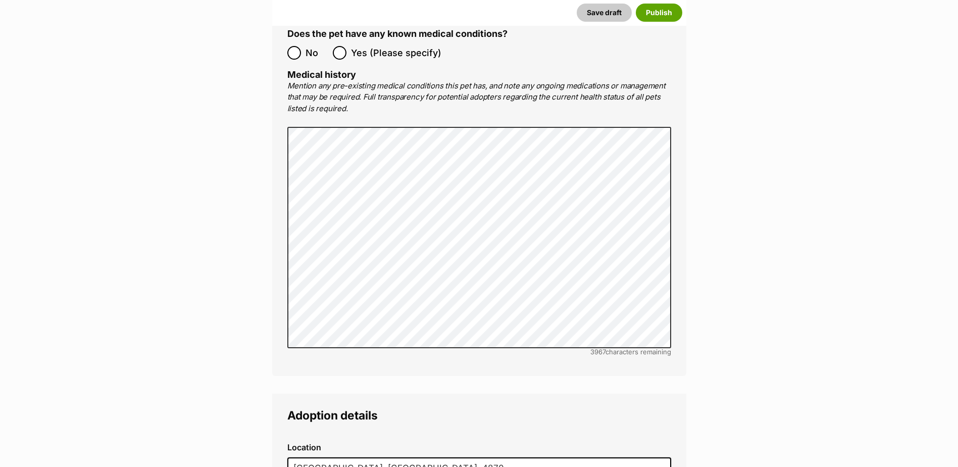
scroll to position [2442, 0]
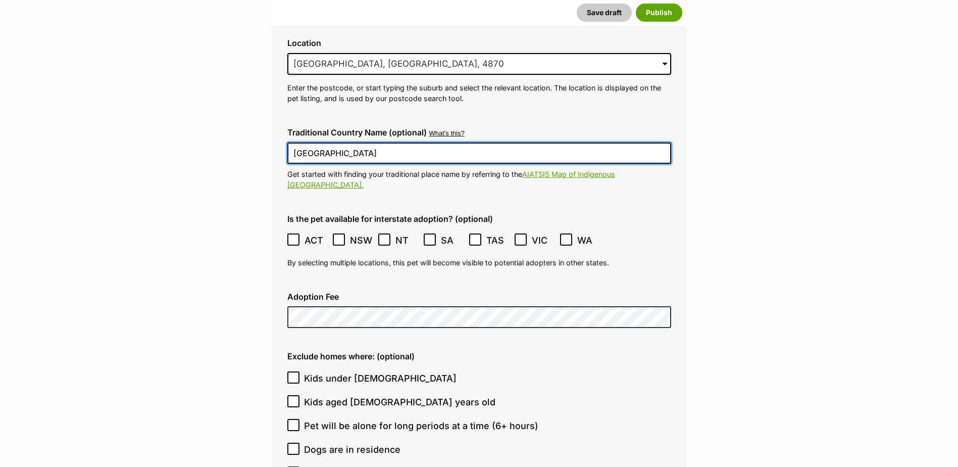
click at [292, 237] on icon at bounding box center [293, 239] width 6 height 5
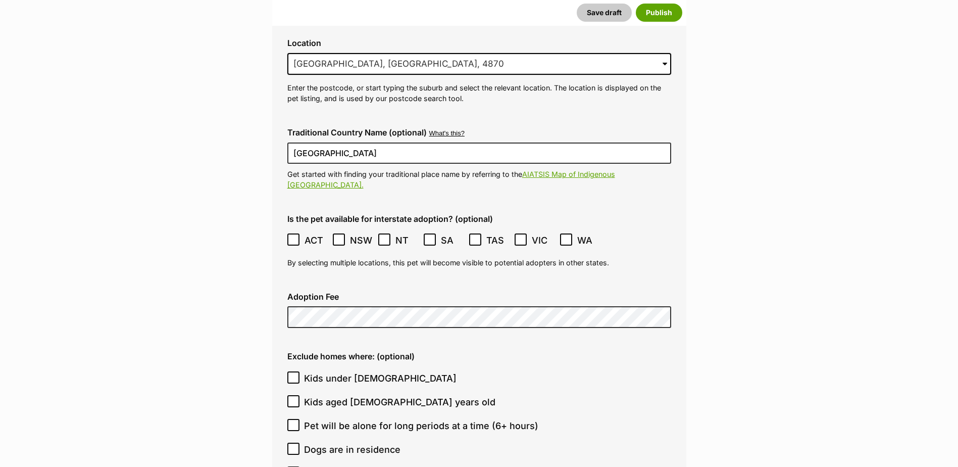
drag, startPoint x: 341, startPoint y: 208, endPoint x: 362, endPoint y: 209, distance: 20.7
click at [341, 236] on icon at bounding box center [338, 239] width 7 height 7
click at [374, 228] on ol "ACT NSW NT QLD SA TAS VIC WA" at bounding box center [479, 240] width 384 height 24
click at [386, 236] on icon at bounding box center [384, 239] width 7 height 7
click at [427, 236] on icon at bounding box center [429, 239] width 7 height 7
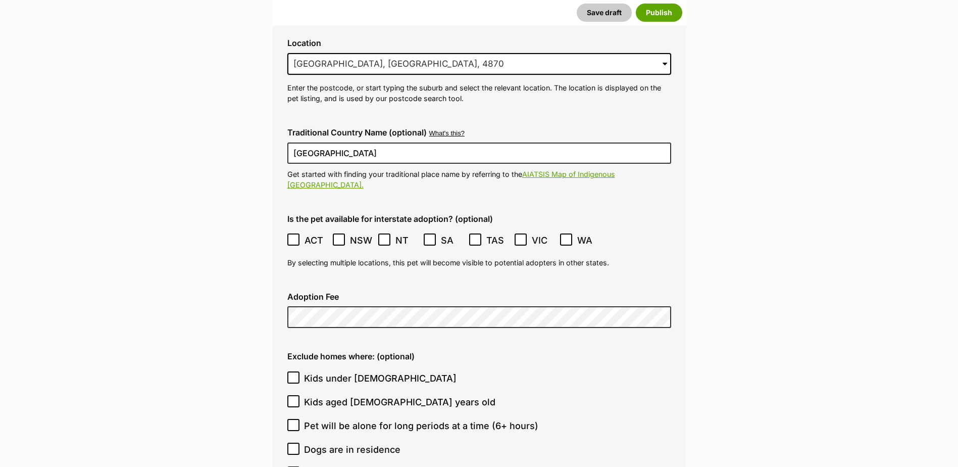
click at [475, 237] on icon at bounding box center [475, 239] width 6 height 5
click at [521, 236] on icon at bounding box center [520, 239] width 7 height 7
click at [566, 236] on icon at bounding box center [565, 239] width 7 height 7
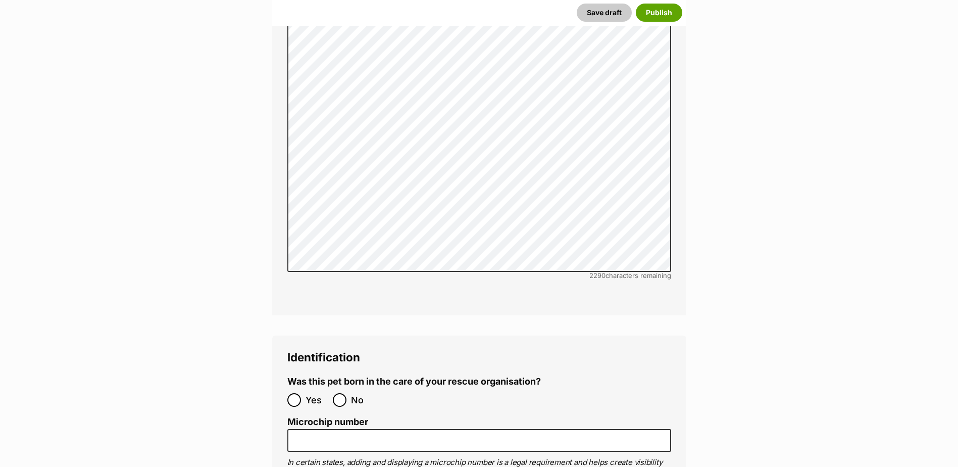
scroll to position [3250, 0]
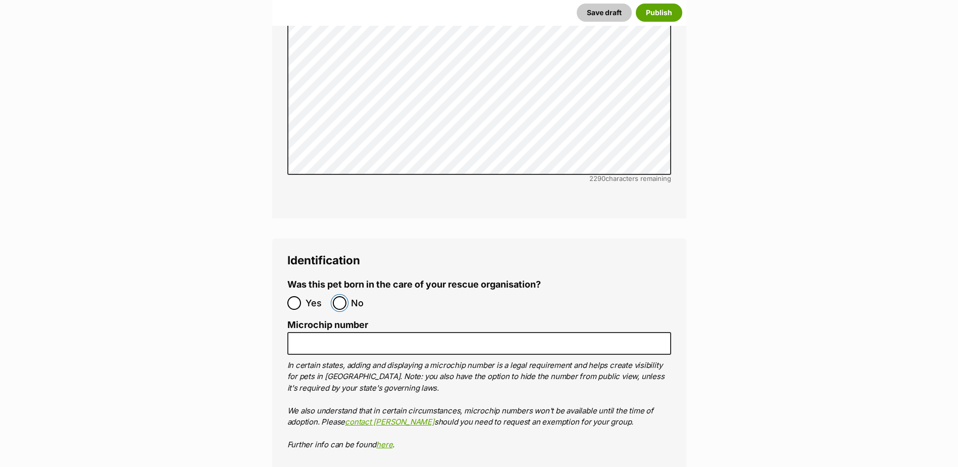
click at [337, 296] on input "No" at bounding box center [340, 303] width 14 height 14
radio input "true"
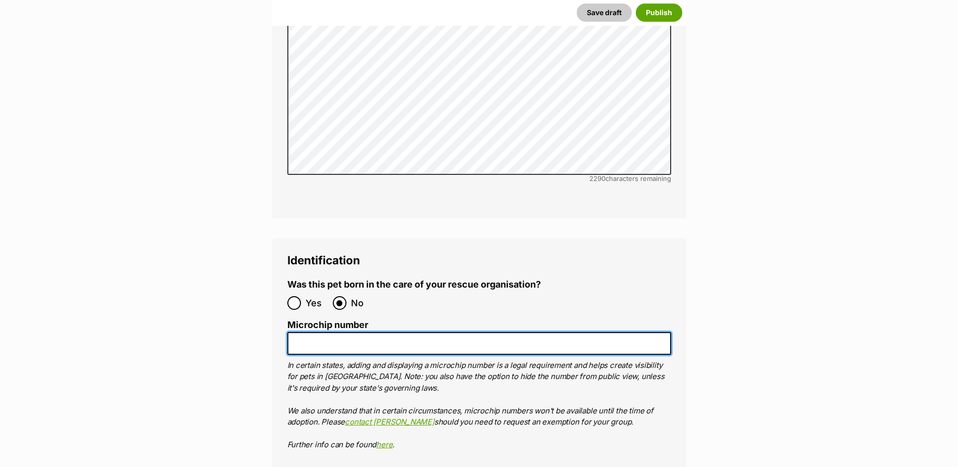
paste input "978142000346596"
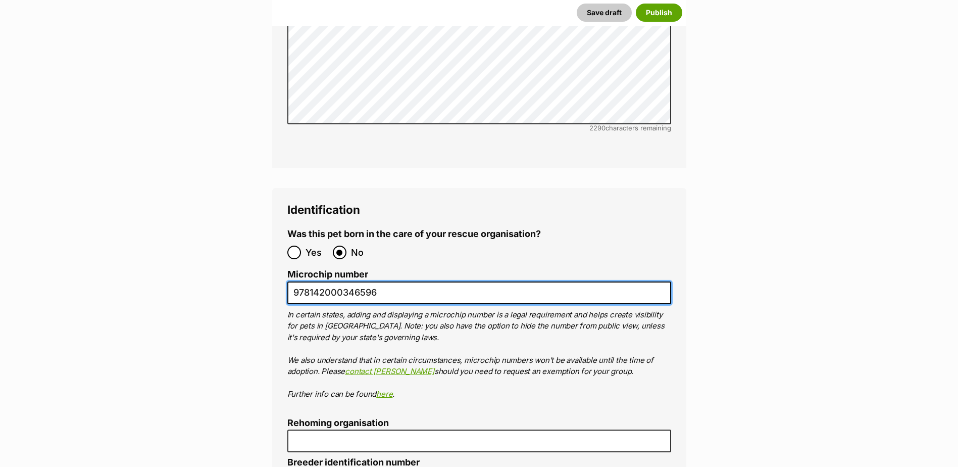
scroll to position [3502, 0]
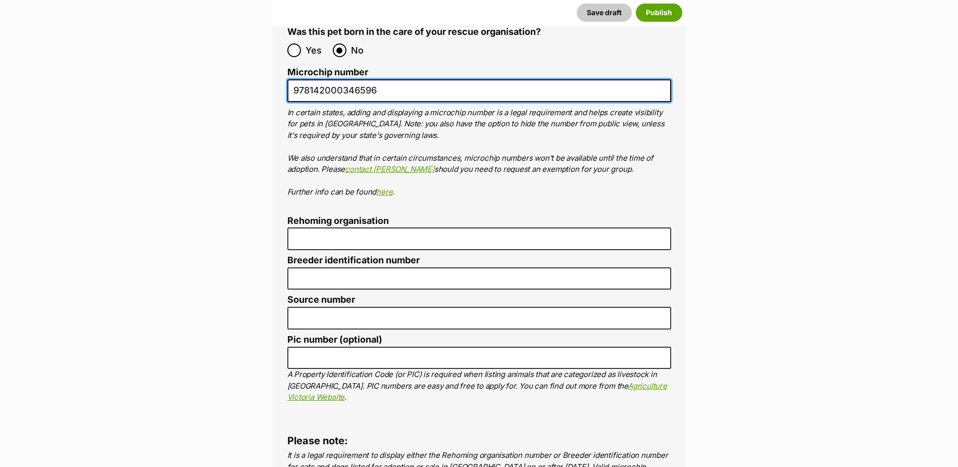
type input "978142000346596"
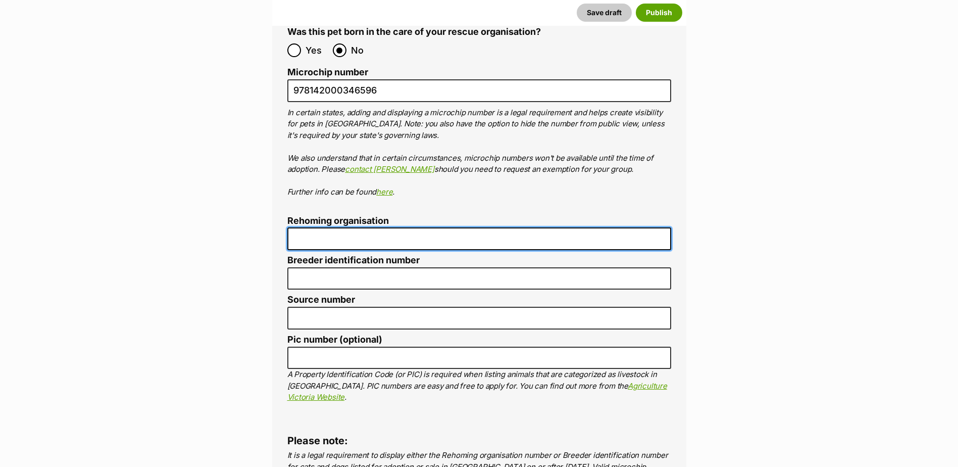
click at [339, 227] on input "Rehoming organisation" at bounding box center [479, 238] width 384 height 23
type input "Cairns Animal Rescue"
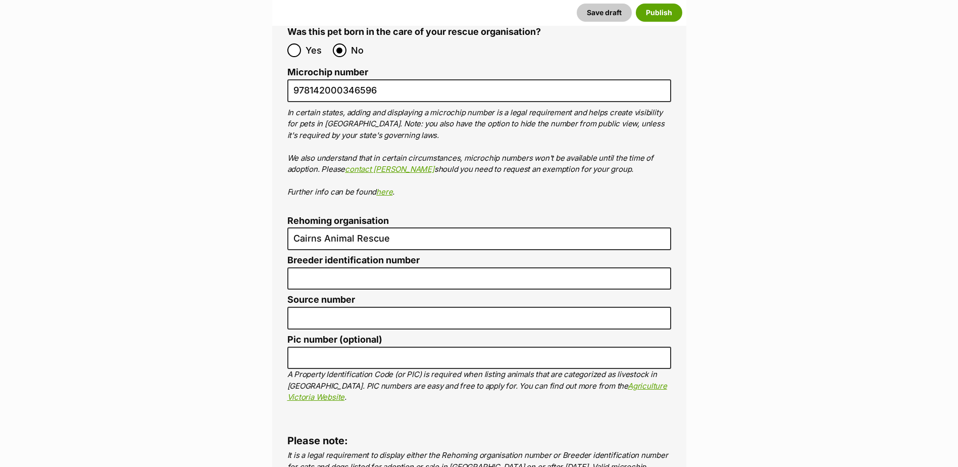
type input "BIN005204403508"
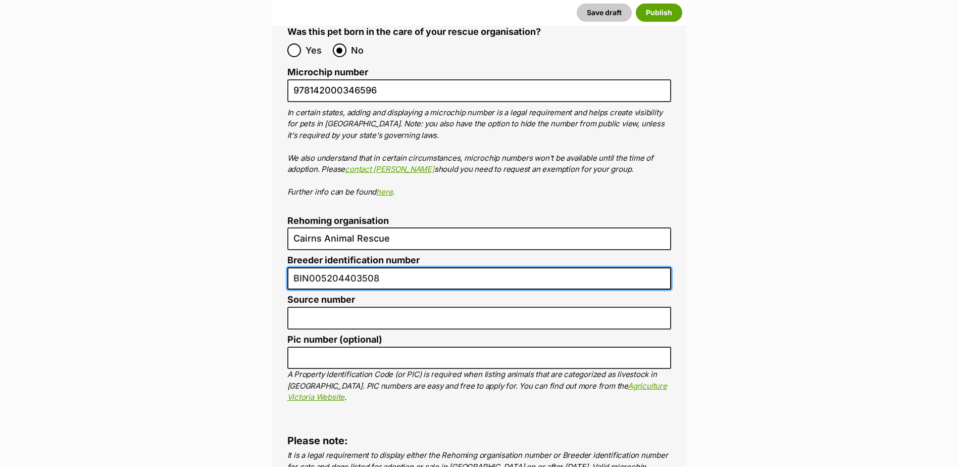
type input "RE116878"
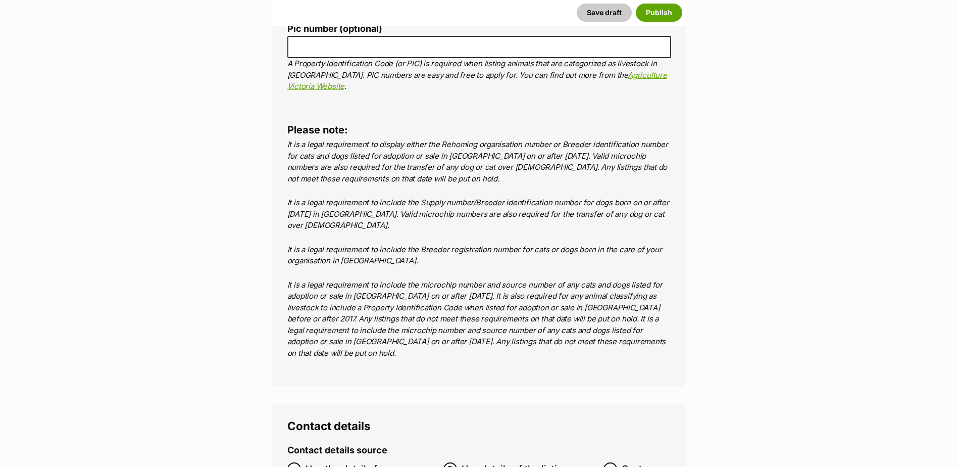
scroll to position [3816, 0]
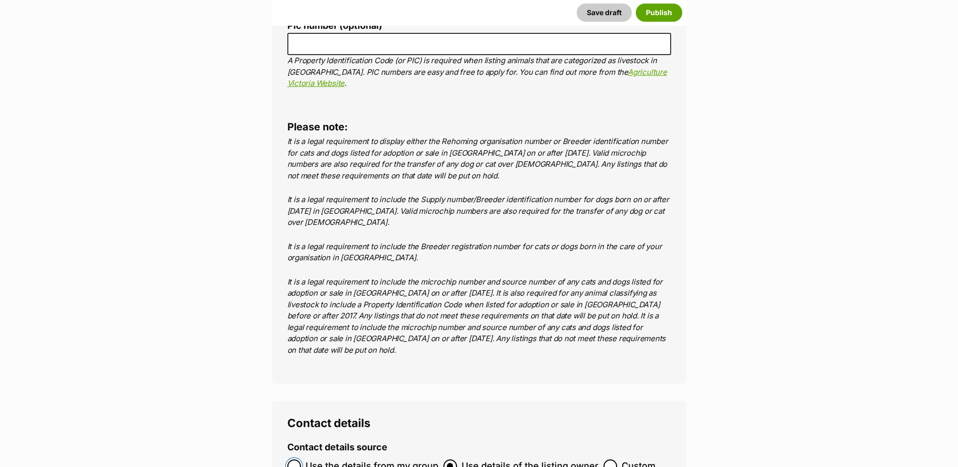
click at [296, 459] on input "Use the details from my group" at bounding box center [294, 466] width 14 height 14
radio input "true"
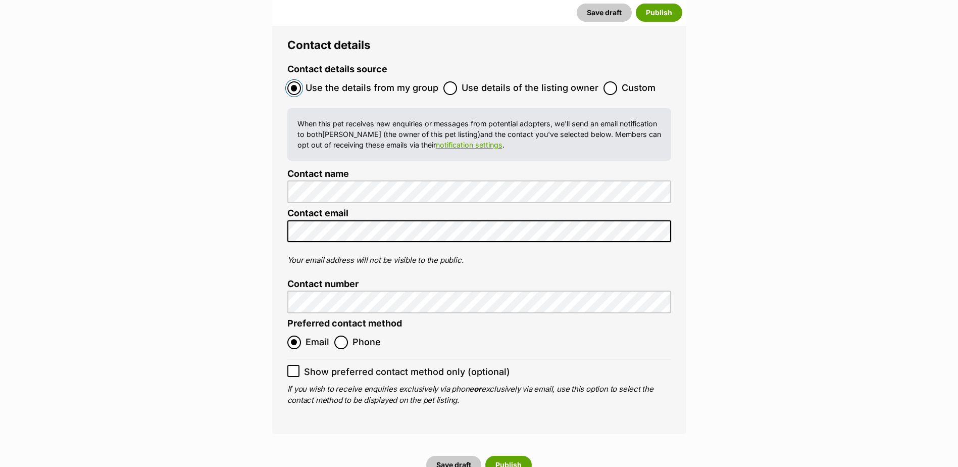
scroll to position [4270, 0]
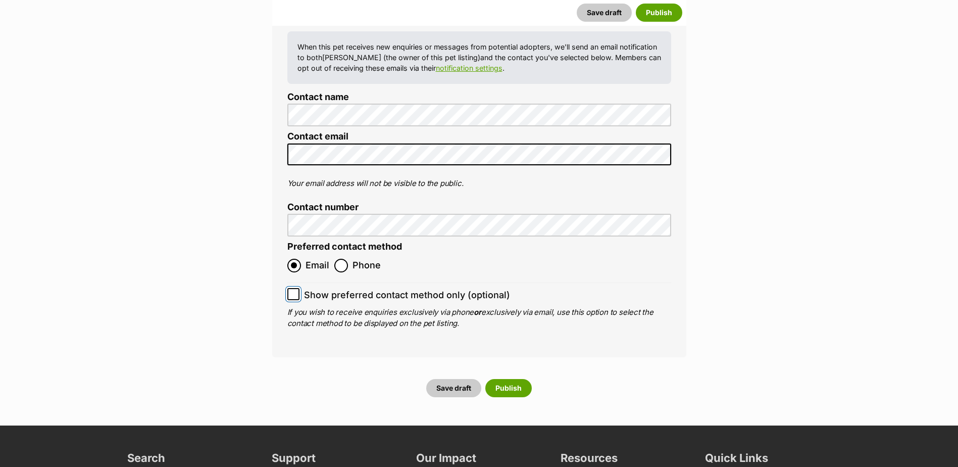
click at [297, 288] on input "Show preferred contact method only (optional)" at bounding box center [293, 294] width 12 height 12
checkbox input "true"
click at [508, 379] on button "Publish" at bounding box center [508, 388] width 46 height 18
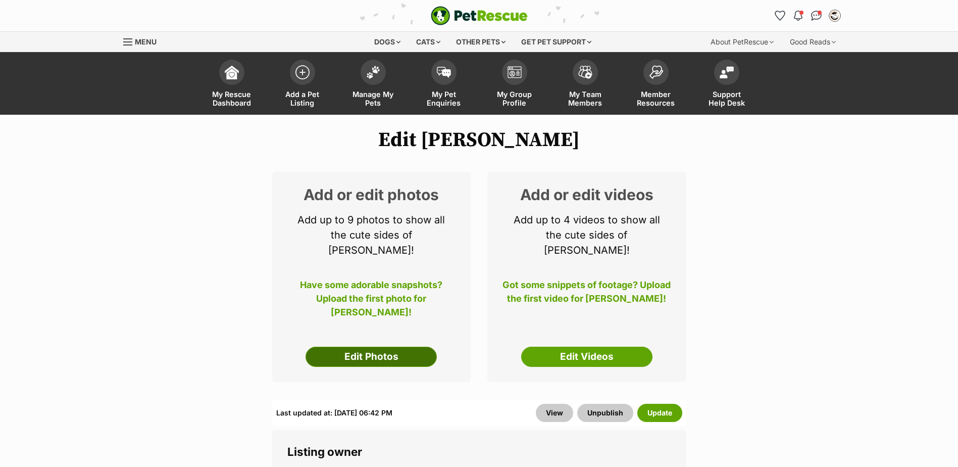
click at [338, 346] on link "Edit Photos" at bounding box center [370, 356] width 131 height 20
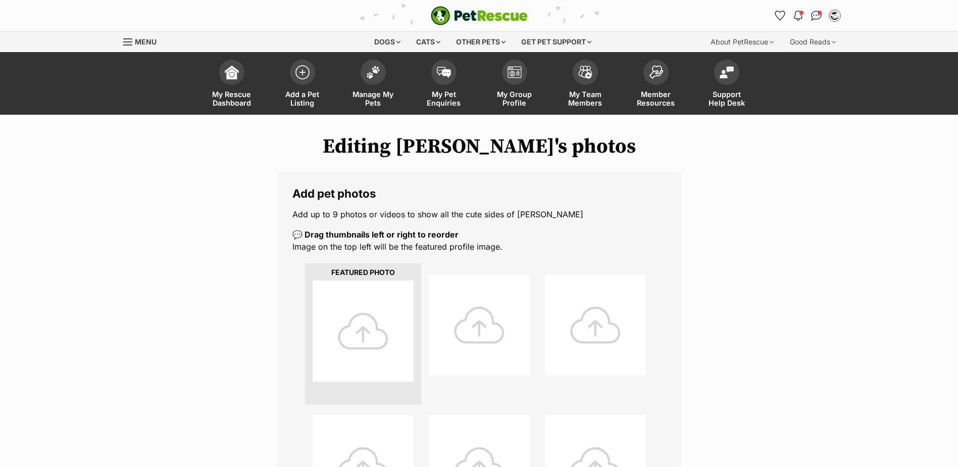
click at [370, 331] on div at bounding box center [363, 330] width 101 height 101
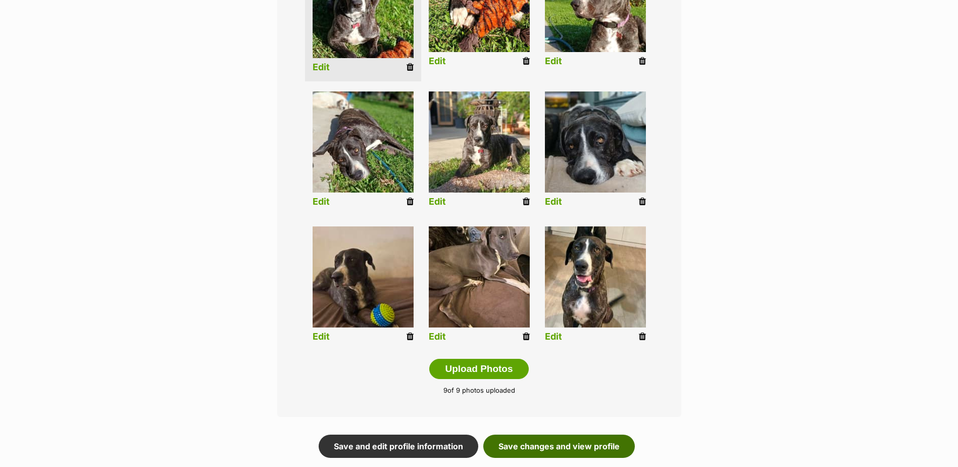
scroll to position [353, 0]
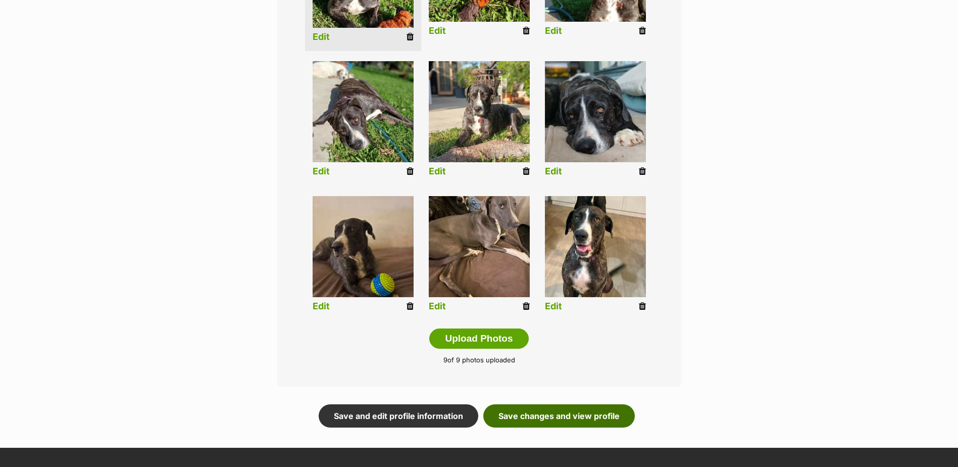
click at [599, 409] on link "Save changes and view profile" at bounding box center [558, 415] width 151 height 23
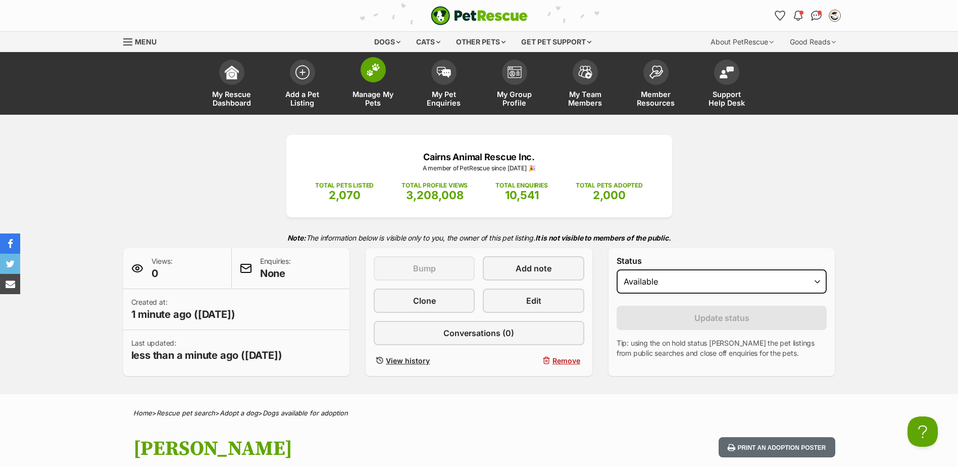
click at [369, 76] on img at bounding box center [373, 69] width 14 height 13
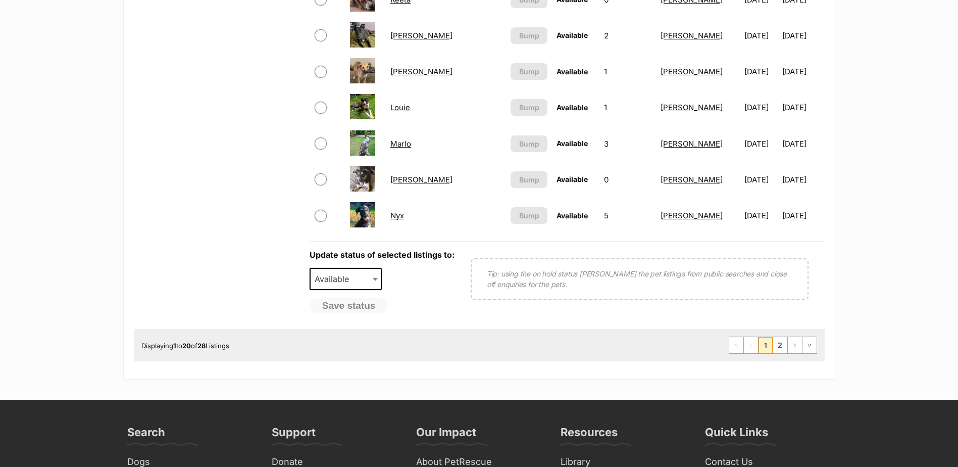
scroll to position [858, 0]
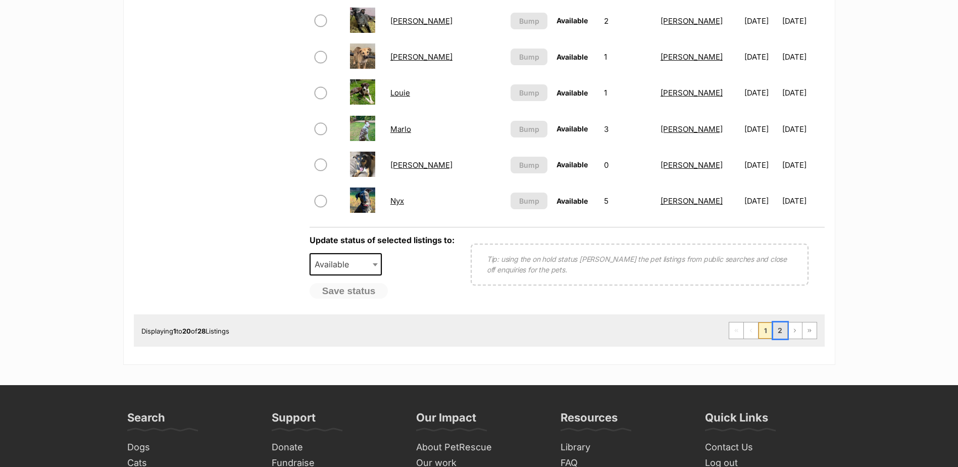
click at [782, 333] on link "2" at bounding box center [780, 330] width 14 height 16
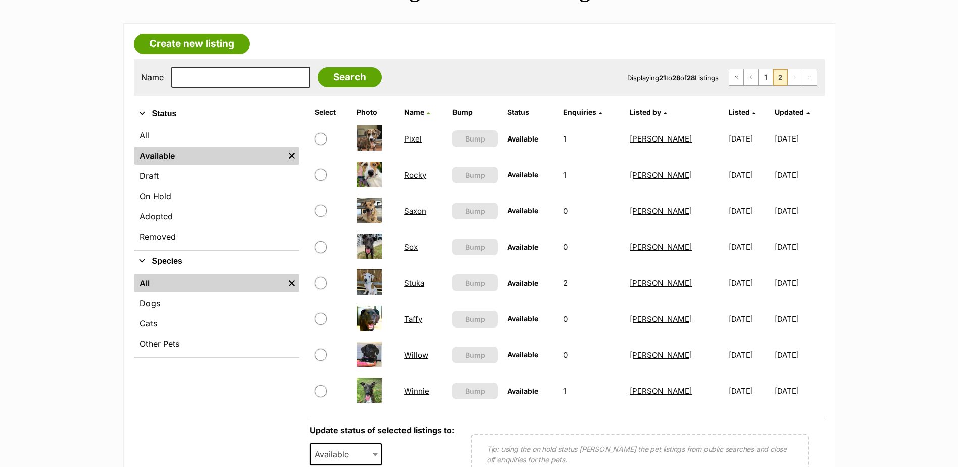
scroll to position [252, 0]
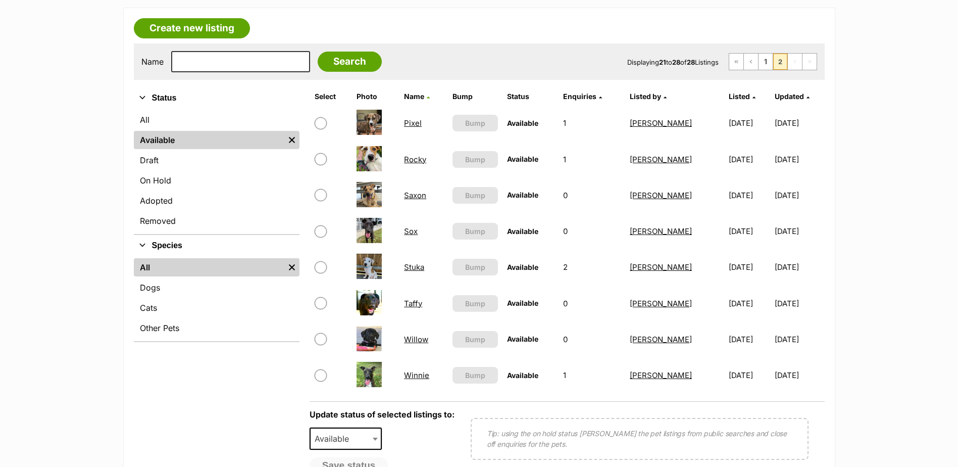
click at [407, 231] on link "Sox" at bounding box center [411, 231] width 14 height 10
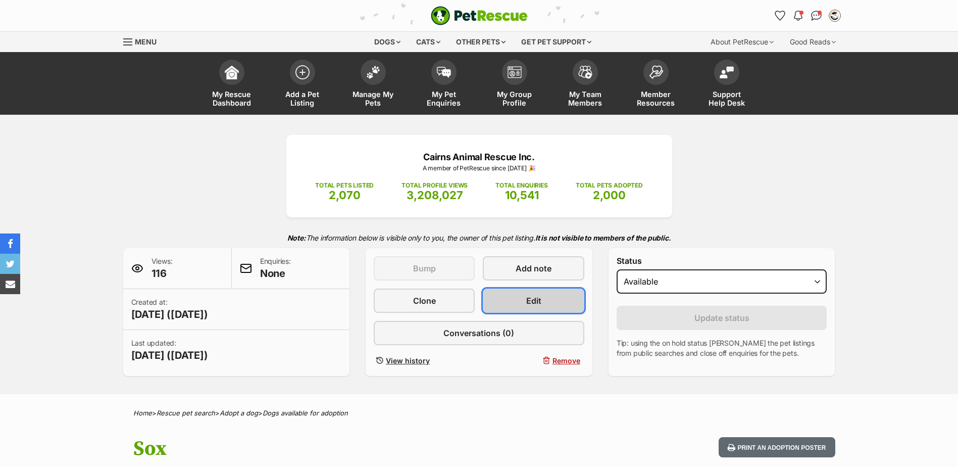
click at [558, 298] on link "Edit" at bounding box center [533, 300] width 101 height 24
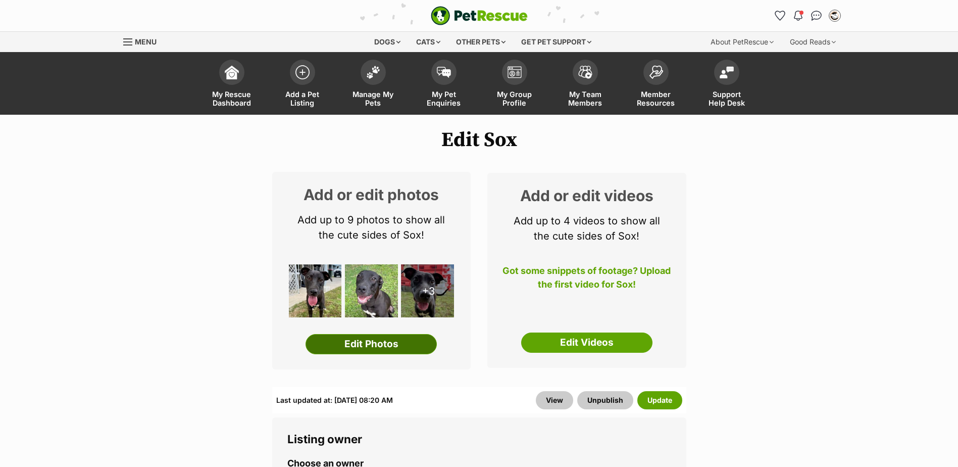
click at [400, 344] on link "Edit Photos" at bounding box center [370, 344] width 131 height 20
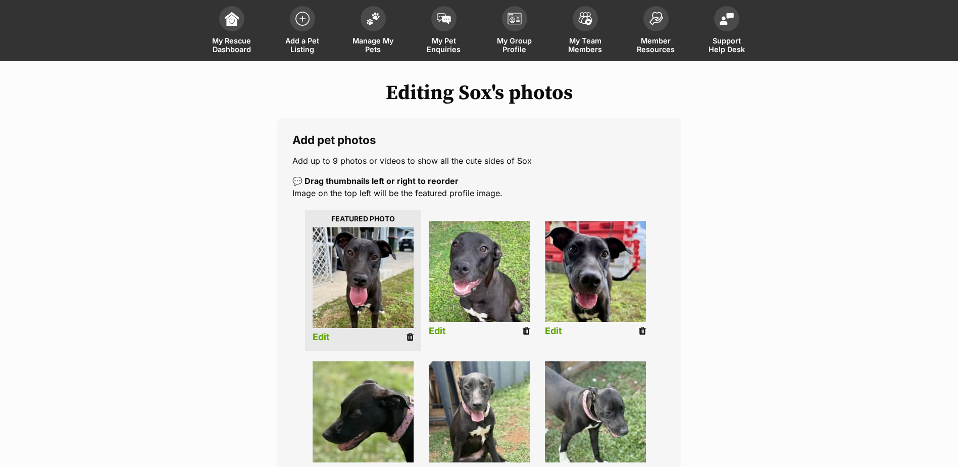
scroll to position [202, 0]
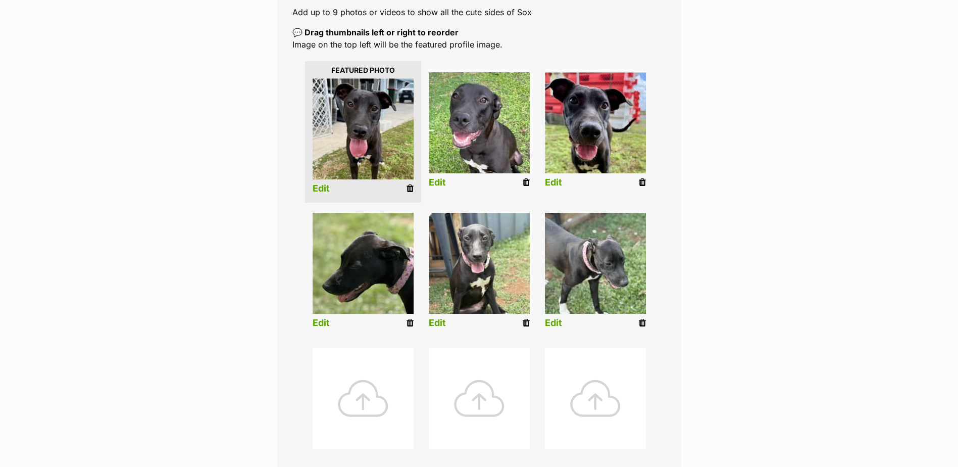
click at [363, 401] on div at bounding box center [363, 397] width 101 height 101
click at [359, 401] on div at bounding box center [363, 397] width 101 height 101
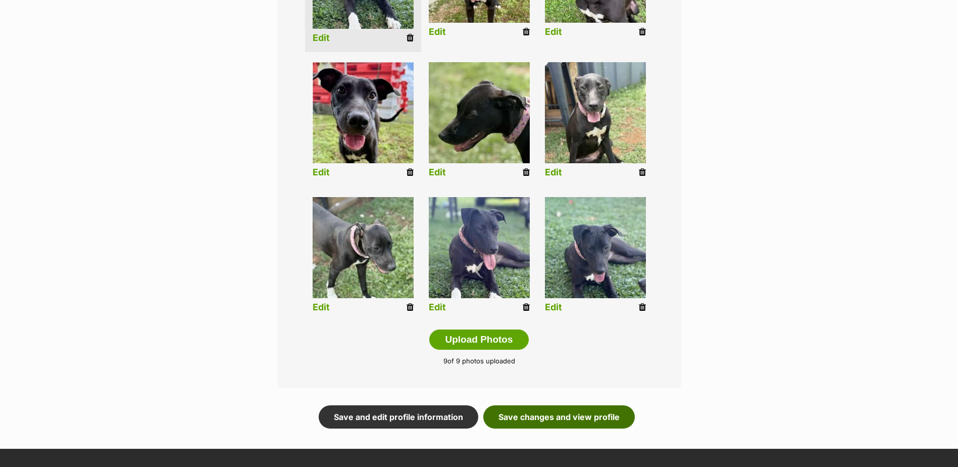
scroll to position [353, 0]
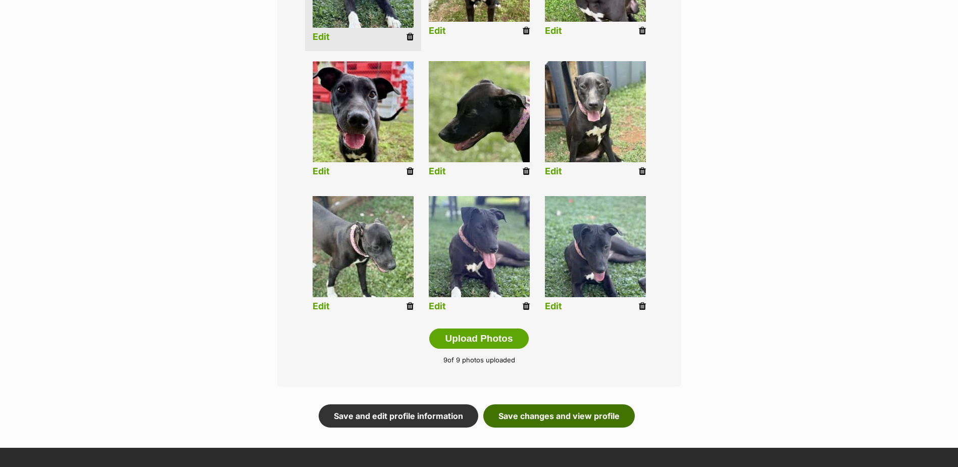
click at [599, 409] on link "Save changes and view profile" at bounding box center [558, 415] width 151 height 23
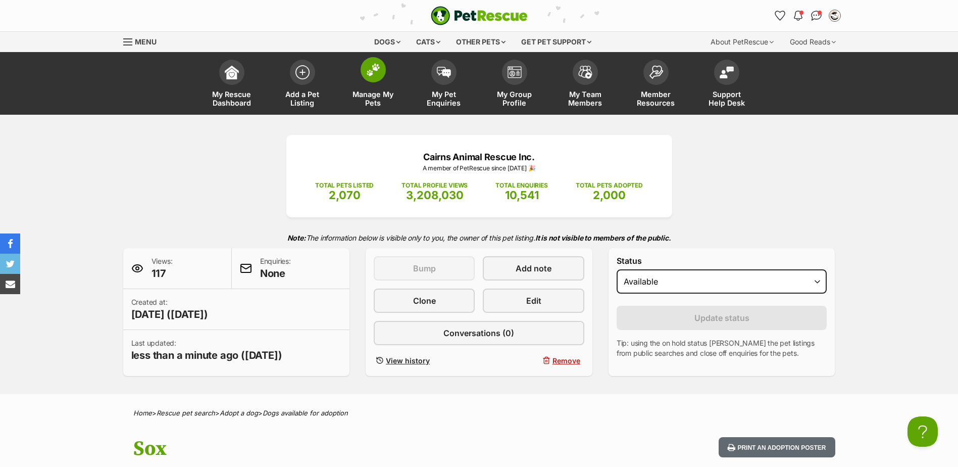
click at [373, 80] on span at bounding box center [373, 69] width 25 height 25
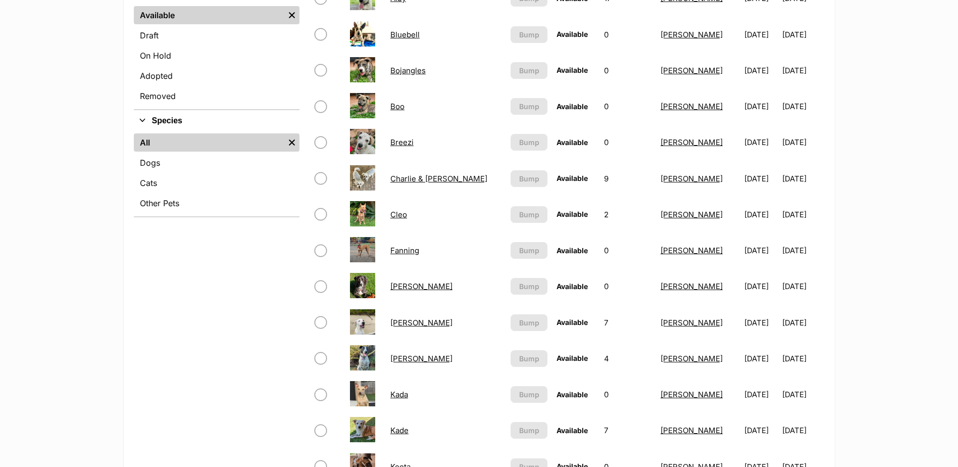
scroll to position [404, 0]
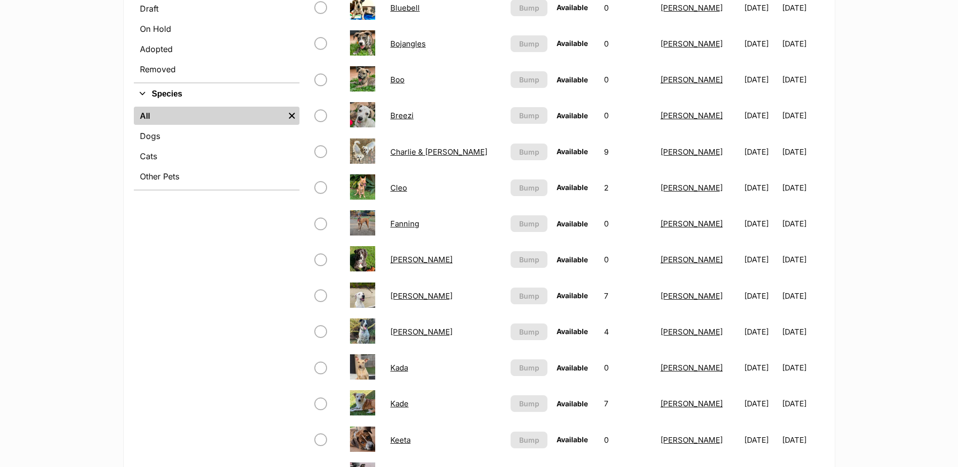
click at [406, 258] on link "[PERSON_NAME]" at bounding box center [421, 259] width 62 height 10
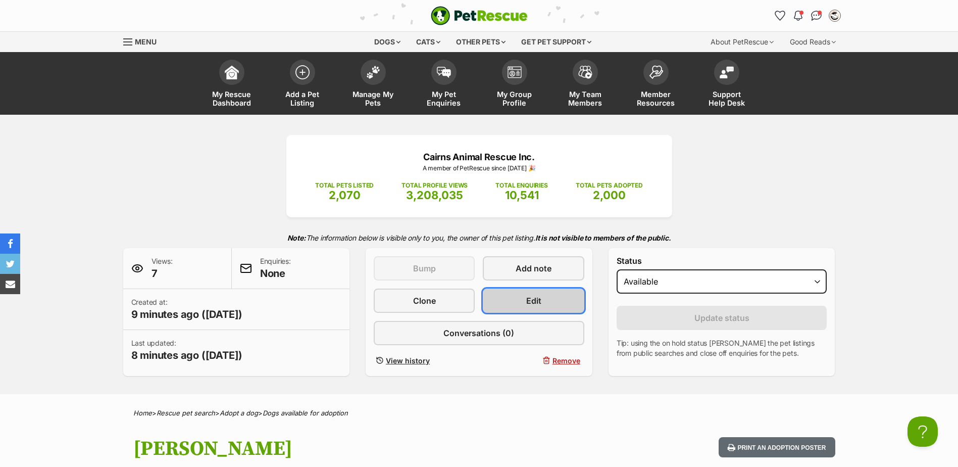
click at [512, 308] on link "Edit" at bounding box center [533, 300] width 101 height 24
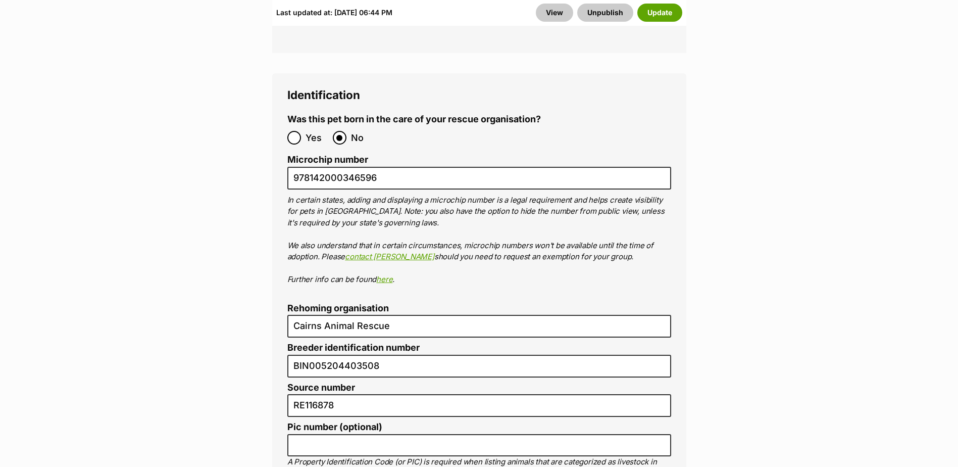
scroll to position [3635, 0]
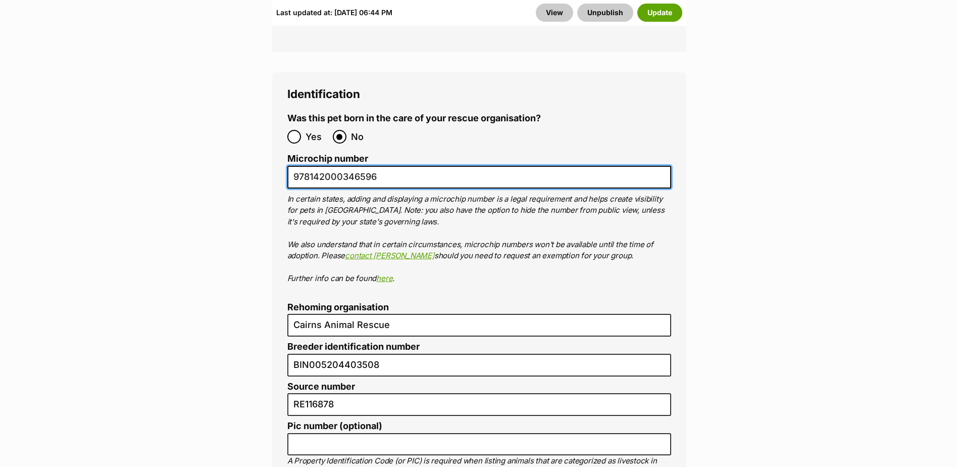
drag, startPoint x: 385, startPoint y: 127, endPoint x: 275, endPoint y: 123, distance: 109.6
click at [275, 123] on div "Identification Was this pet born in the care of your rescue organisation? Yes N…" at bounding box center [479, 427] width 414 height 711
paste input "991003003041003"
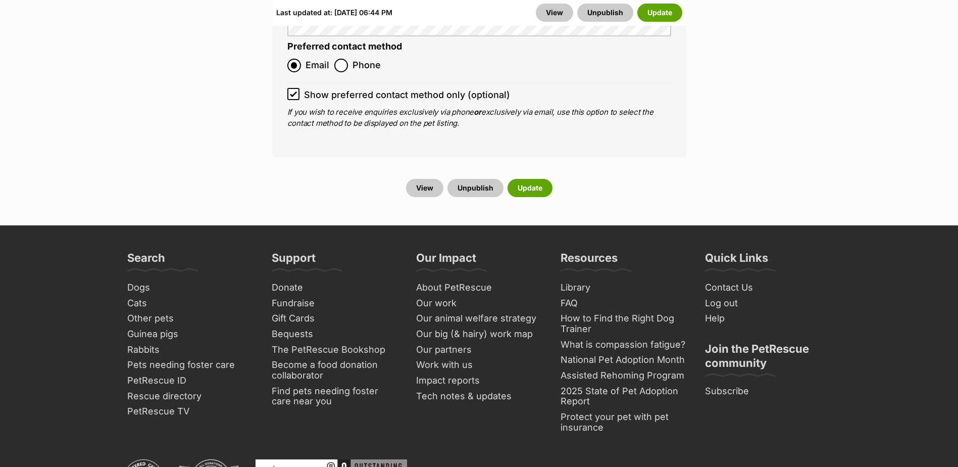
scroll to position [4696, 0]
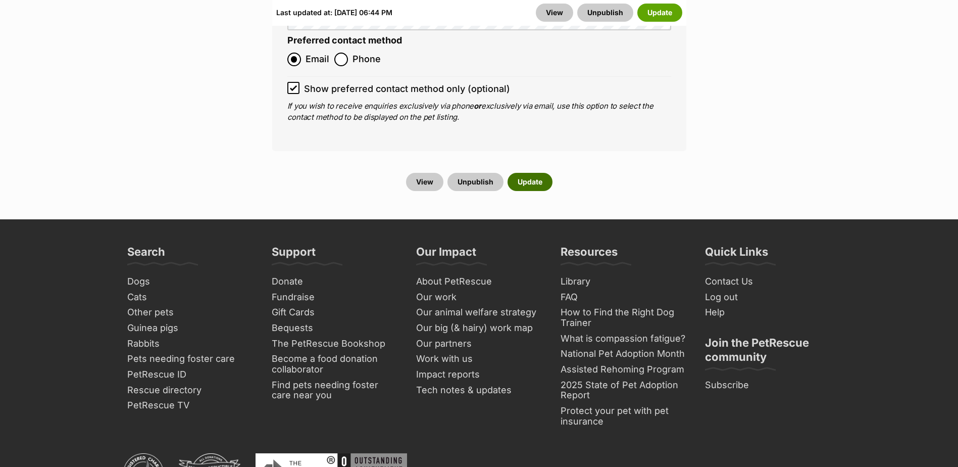
type input "991003003041003"
click at [531, 173] on button "Update" at bounding box center [529, 182] width 45 height 18
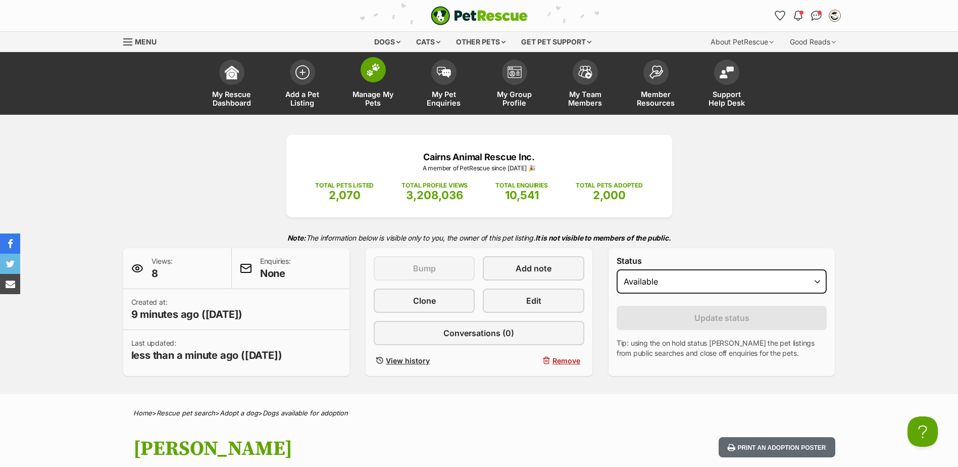
click at [376, 72] on img at bounding box center [373, 69] width 14 height 13
